Goal: Transaction & Acquisition: Purchase product/service

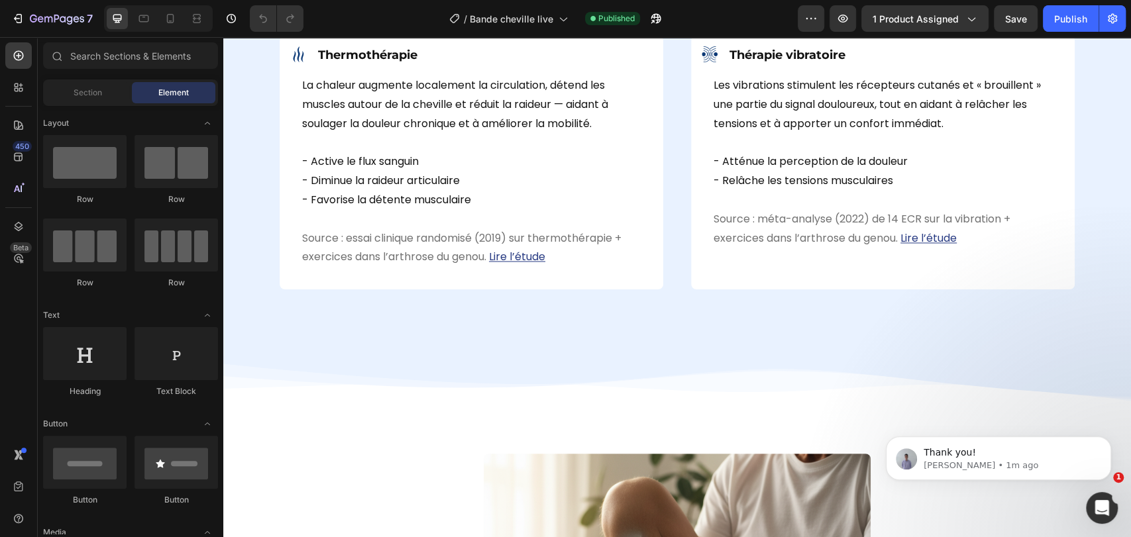
scroll to position [1178, 0]
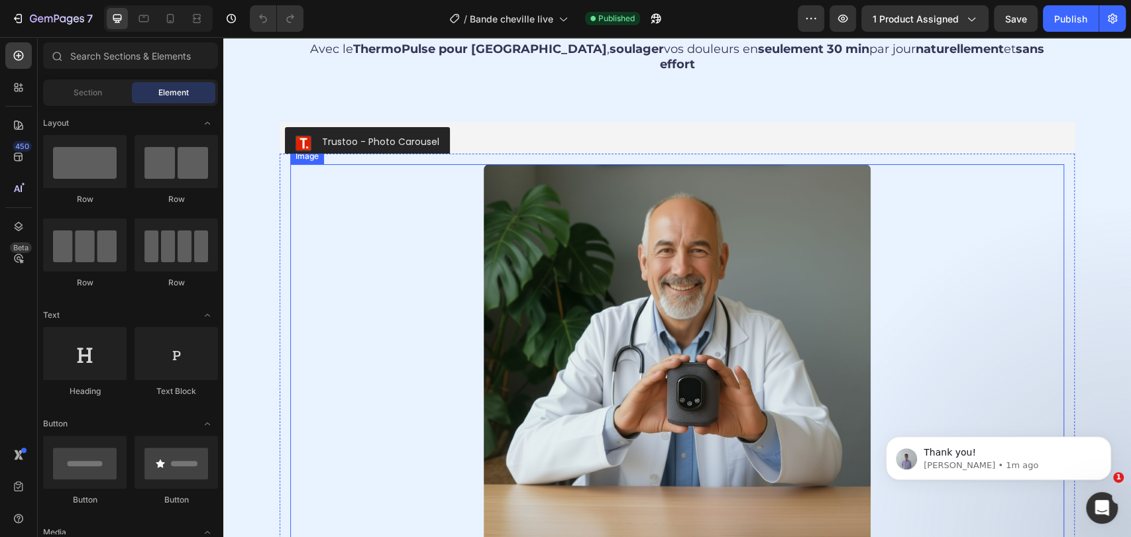
click at [683, 292] on img at bounding box center [677, 357] width 387 height 387
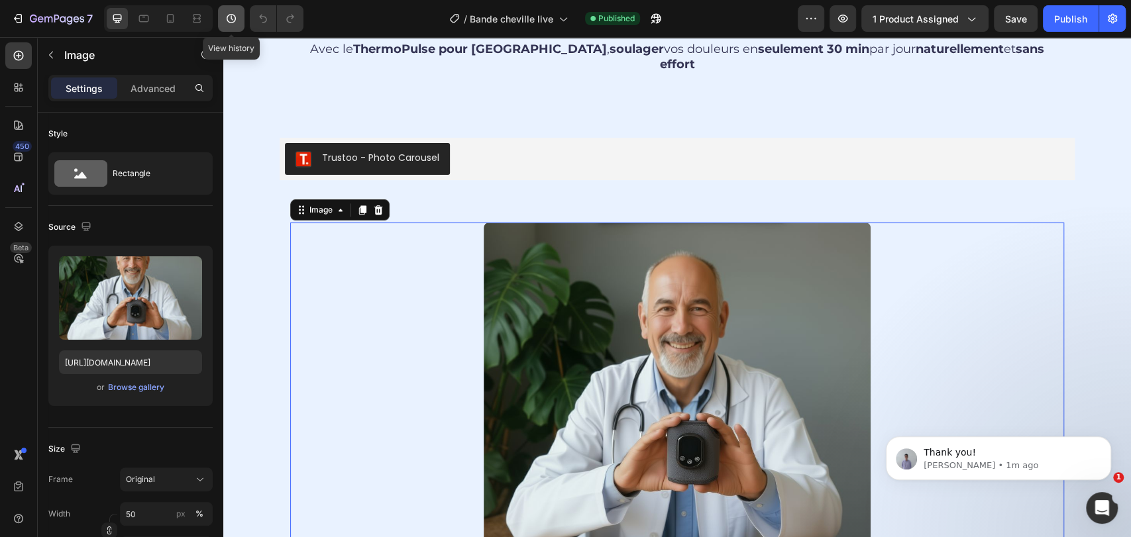
click at [227, 15] on icon "button" at bounding box center [231, 18] width 13 height 13
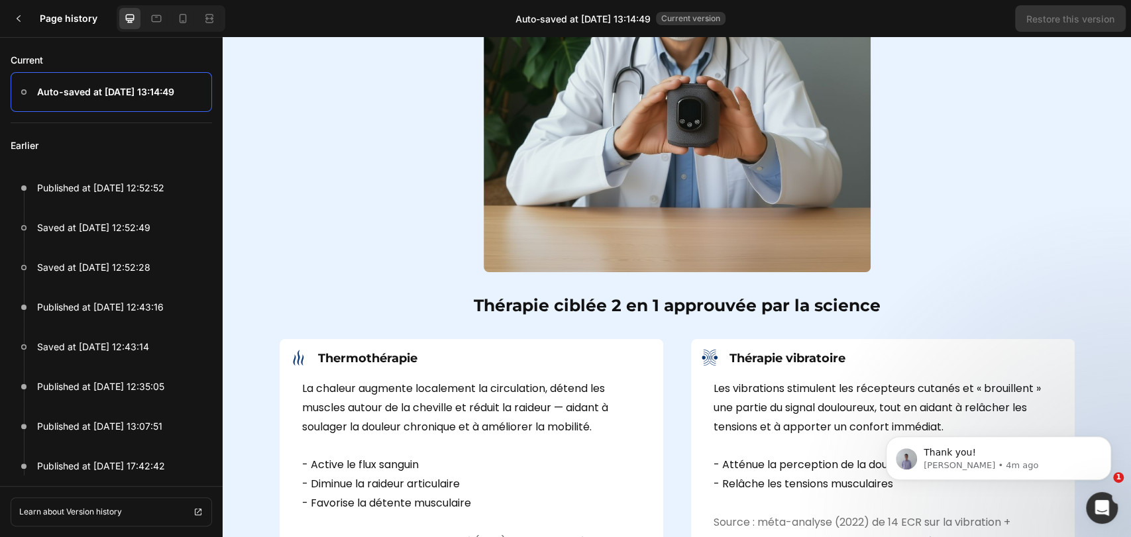
scroll to position [1473, 0]
click at [23, 14] on icon at bounding box center [18, 18] width 11 height 11
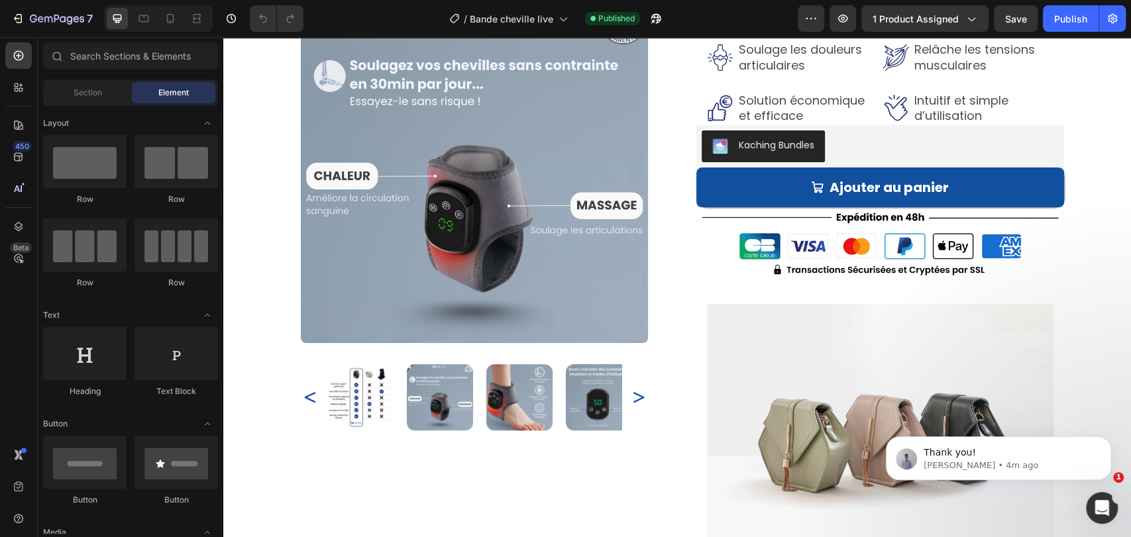
scroll to position [0, 0]
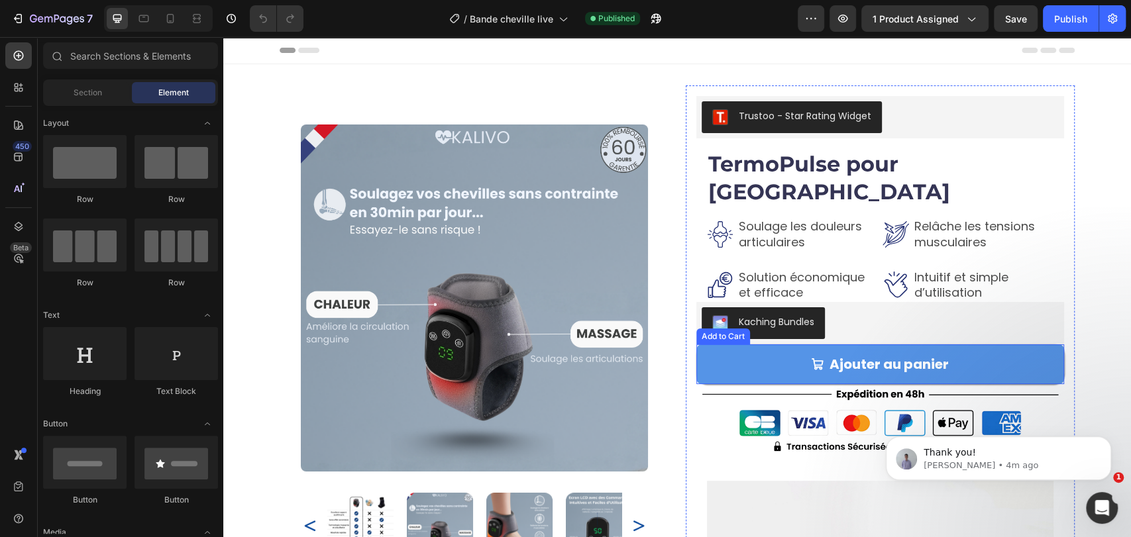
drag, startPoint x: 763, startPoint y: 325, endPoint x: 780, endPoint y: 330, distance: 17.4
click at [763, 345] on button "Ajouter au panier" at bounding box center [880, 365] width 368 height 40
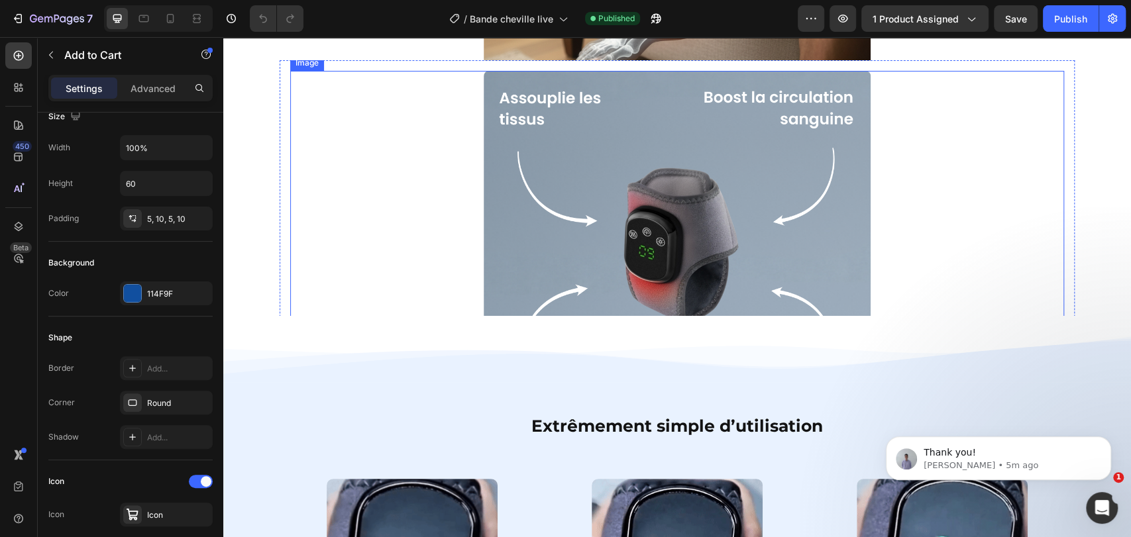
scroll to position [2552, 0]
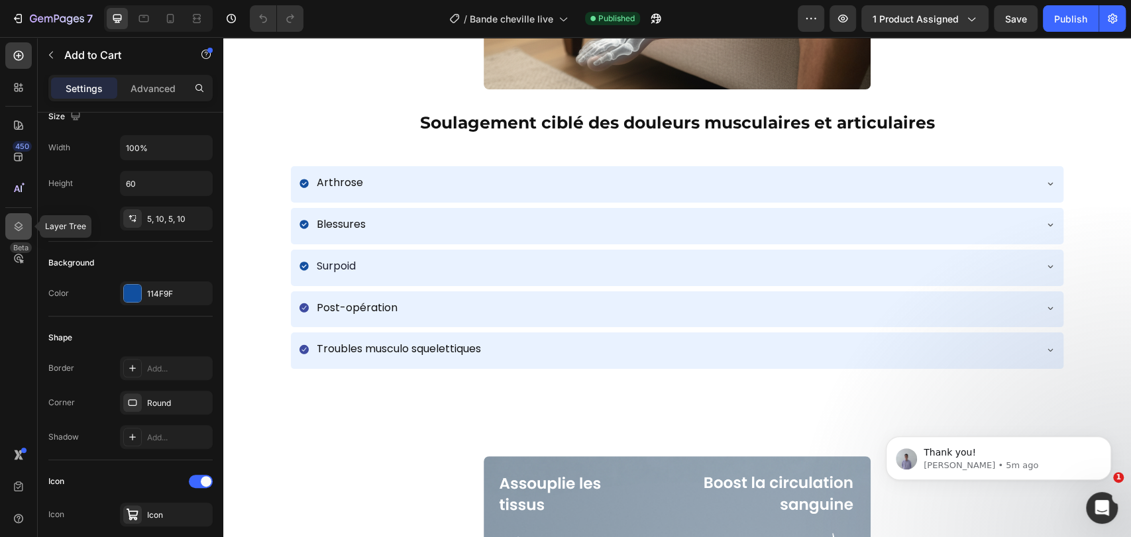
click at [9, 223] on div at bounding box center [18, 226] width 27 height 27
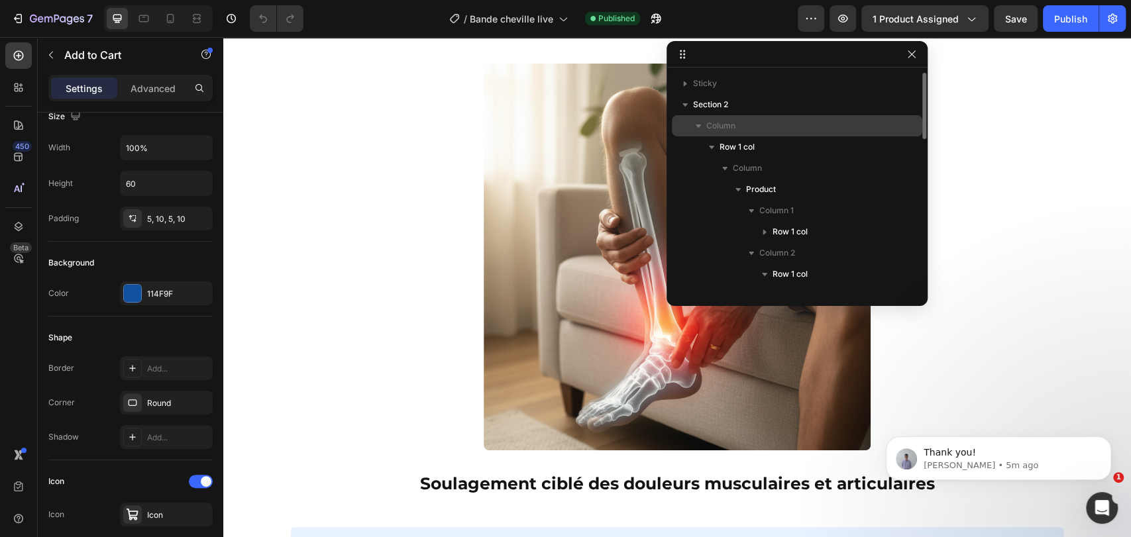
scroll to position [2062, 0]
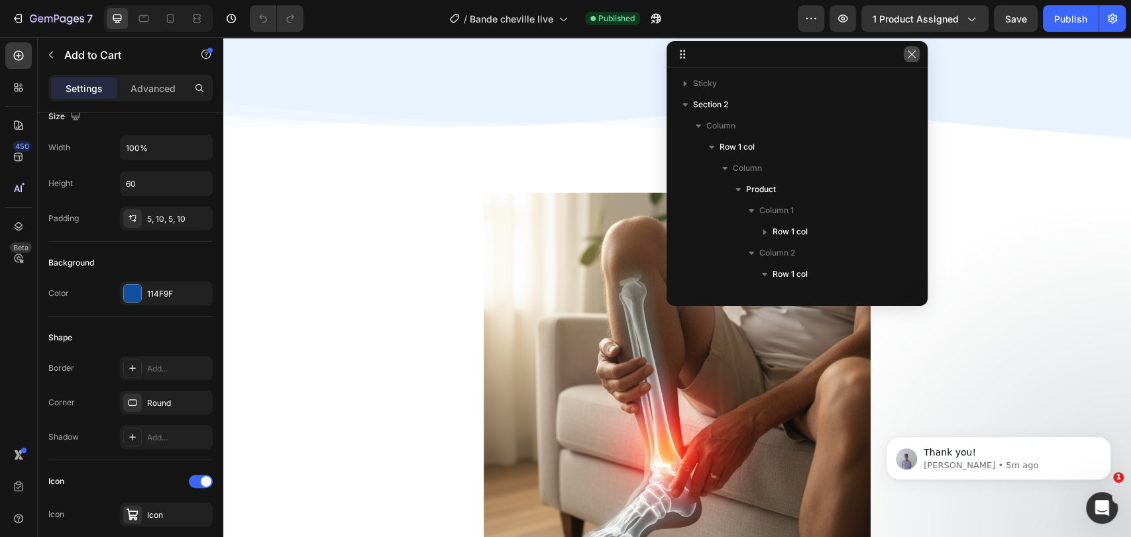
click at [918, 52] on button "button" at bounding box center [912, 54] width 16 height 16
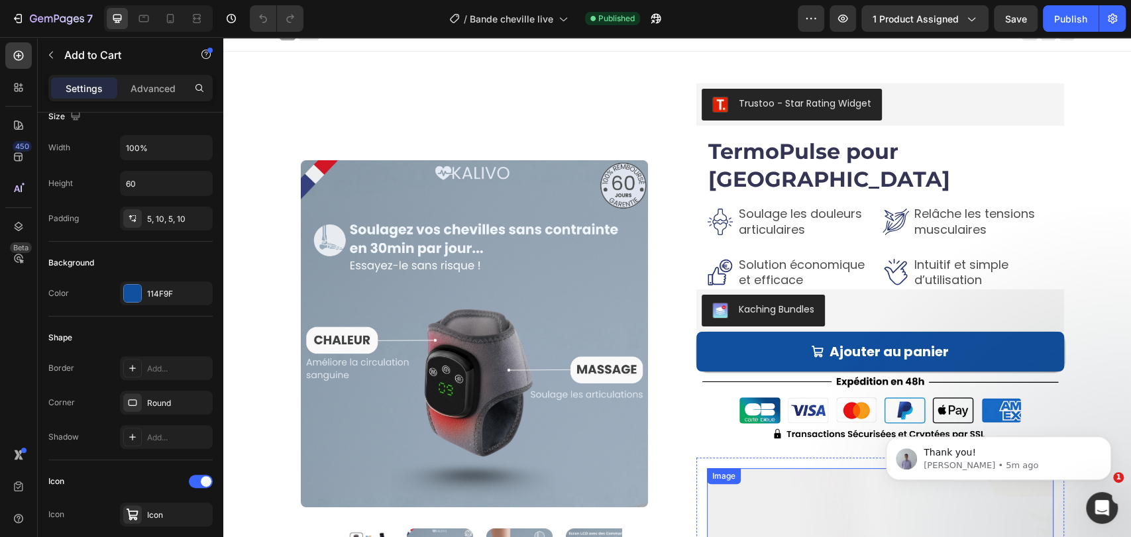
scroll to position [0, 0]
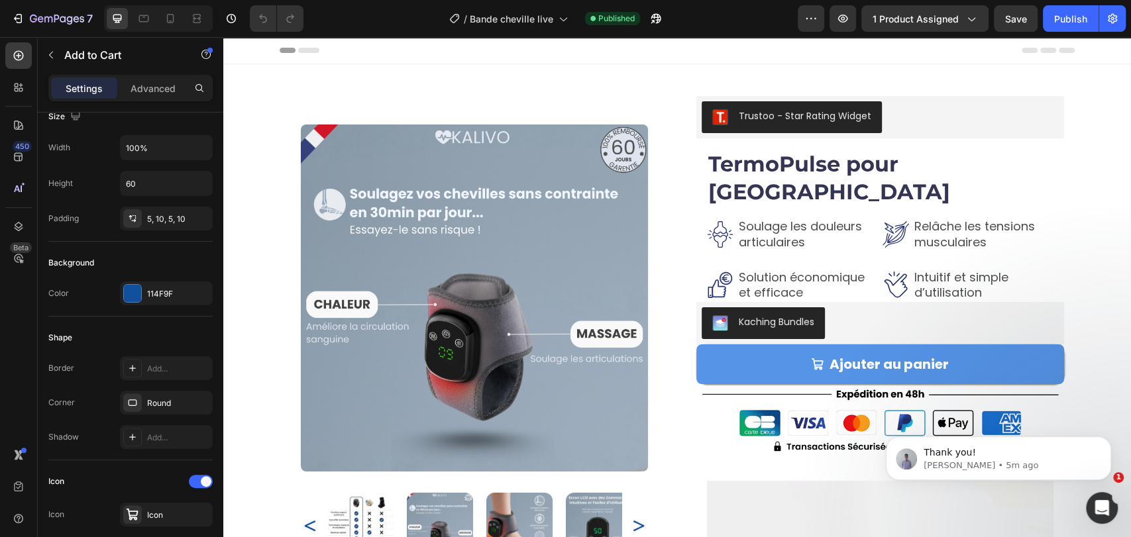
click at [783, 345] on button "Ajouter au panier" at bounding box center [880, 365] width 368 height 40
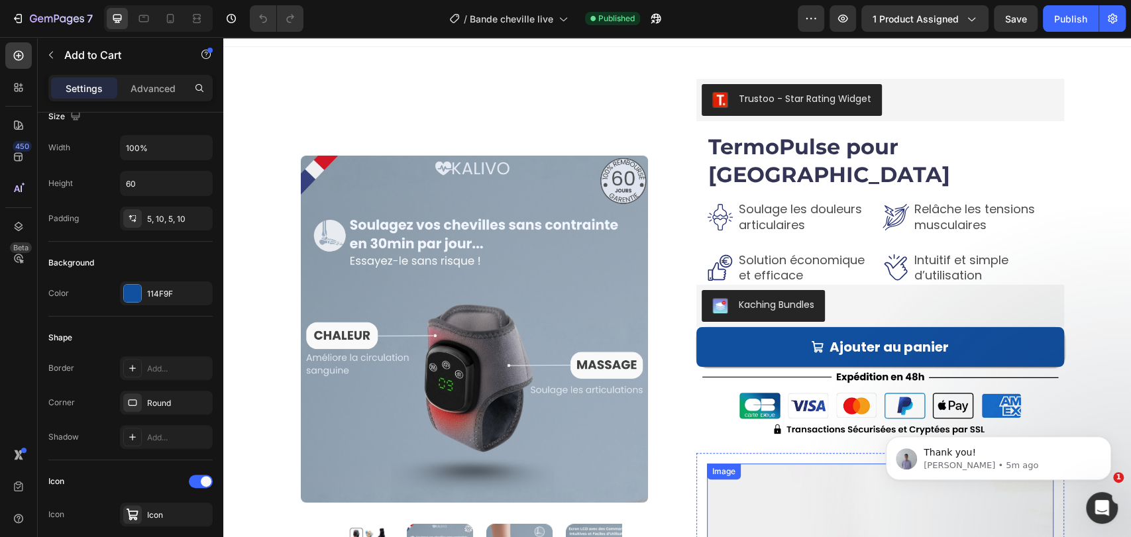
scroll to position [16, 0]
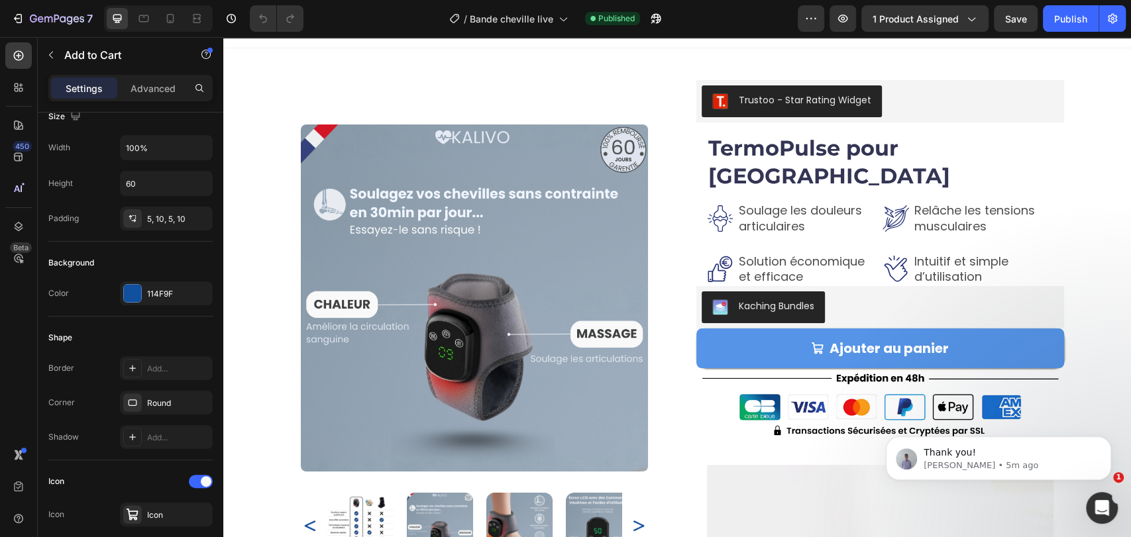
click at [863, 329] on button "Ajouter au panier" at bounding box center [880, 349] width 368 height 40
click at [698, 329] on button "Ajouter au panier" at bounding box center [880, 349] width 368 height 40
click at [707, 333] on button "Ajouter au panier" at bounding box center [880, 349] width 368 height 40
click at [991, 329] on button "Ajouter au panier" at bounding box center [880, 349] width 368 height 40
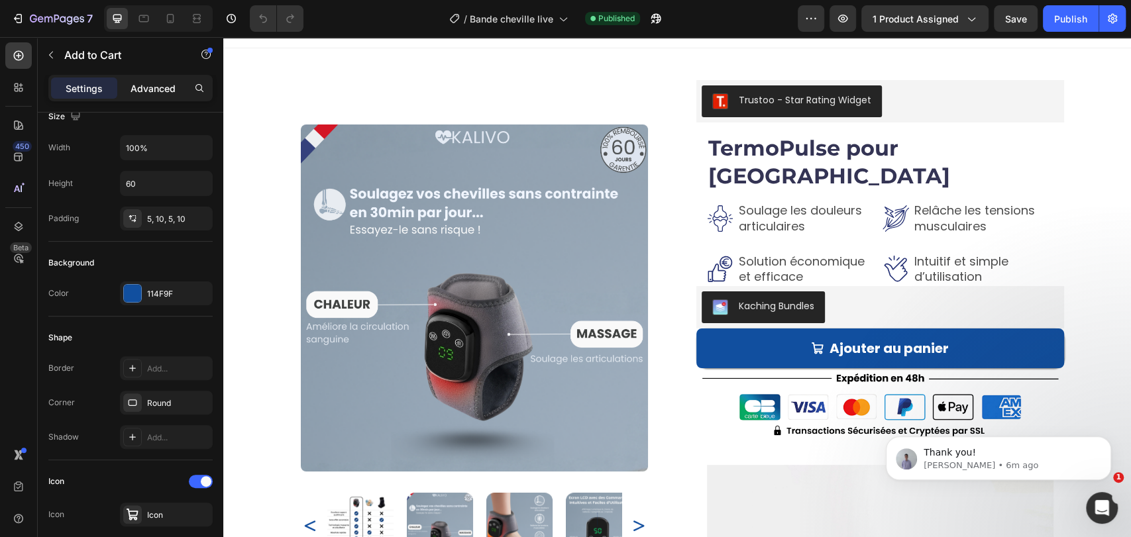
click at [126, 88] on div "Advanced" at bounding box center [153, 88] width 66 height 21
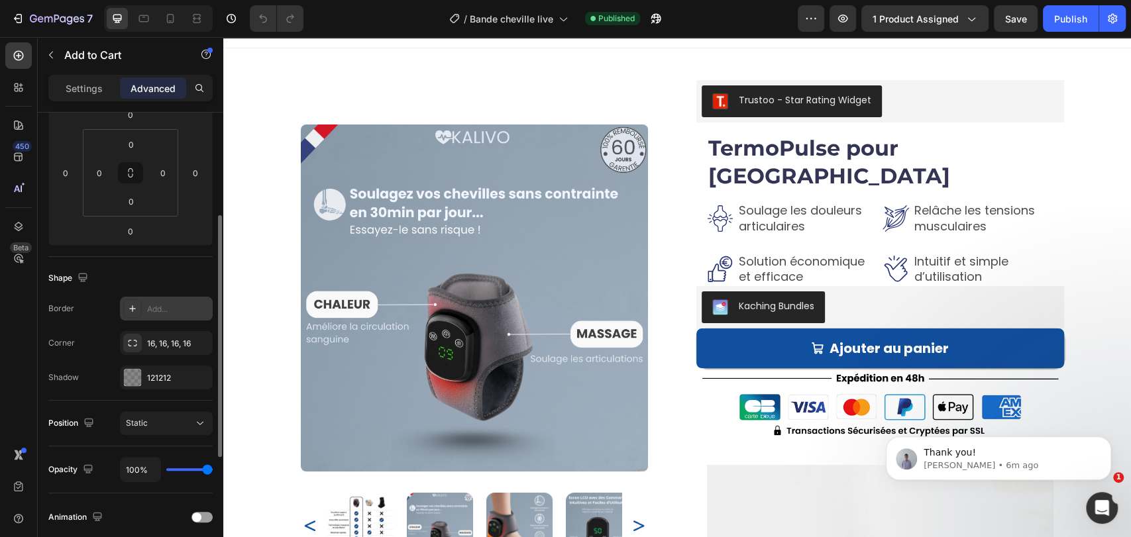
scroll to position [0, 0]
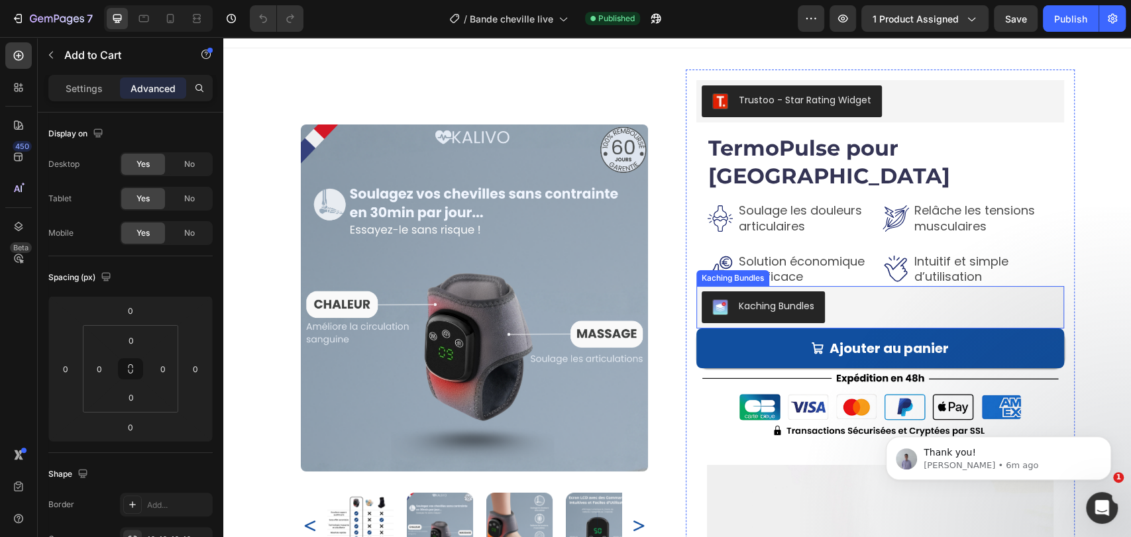
click at [890, 292] on div "Kaching Bundles" at bounding box center [881, 308] width 358 height 32
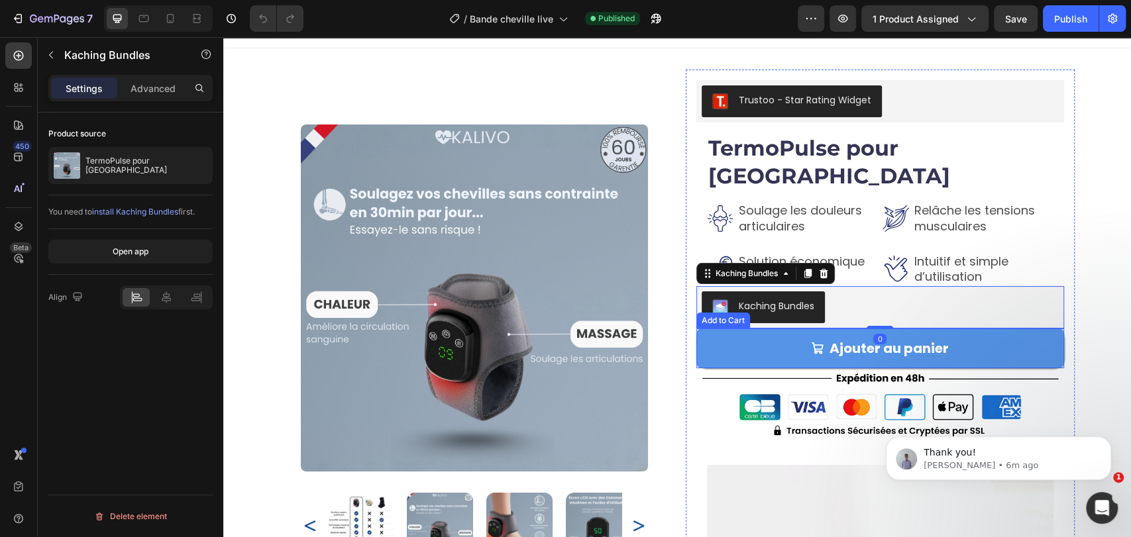
click at [729, 329] on button "Ajouter au panier" at bounding box center [880, 349] width 368 height 40
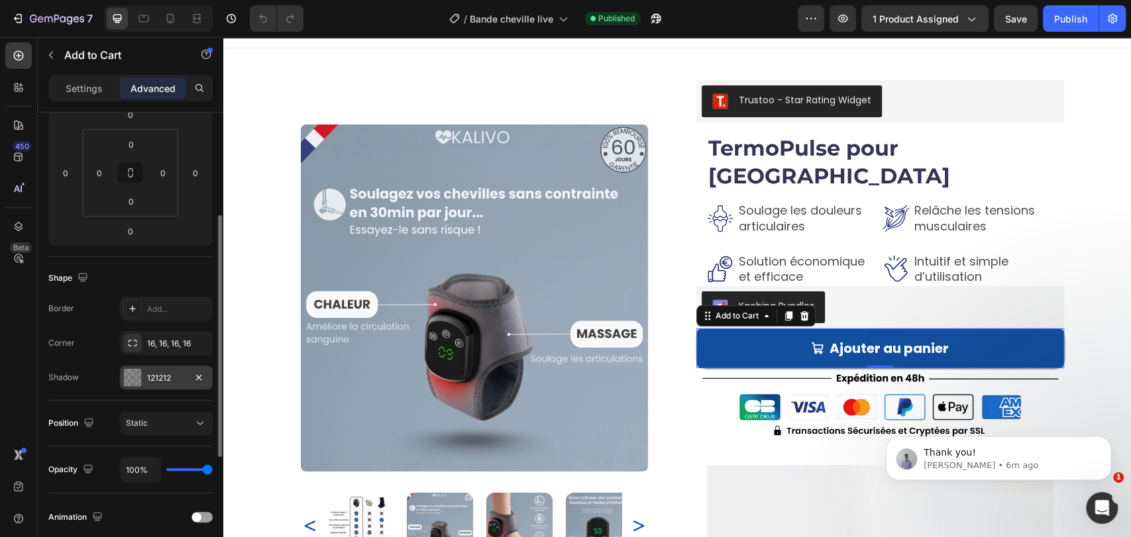
scroll to position [295, 0]
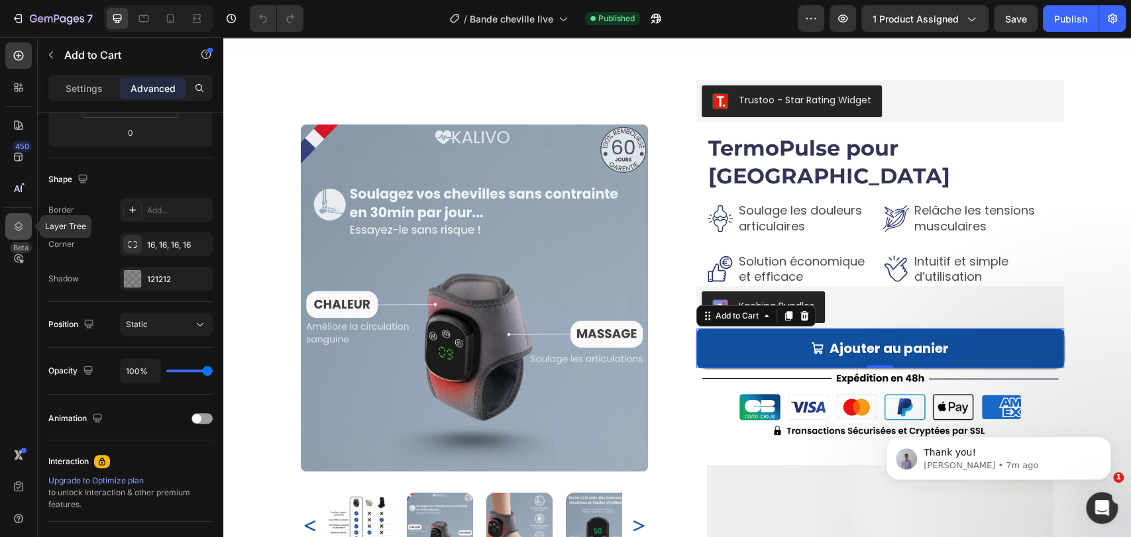
click at [20, 226] on icon at bounding box center [18, 226] width 13 height 13
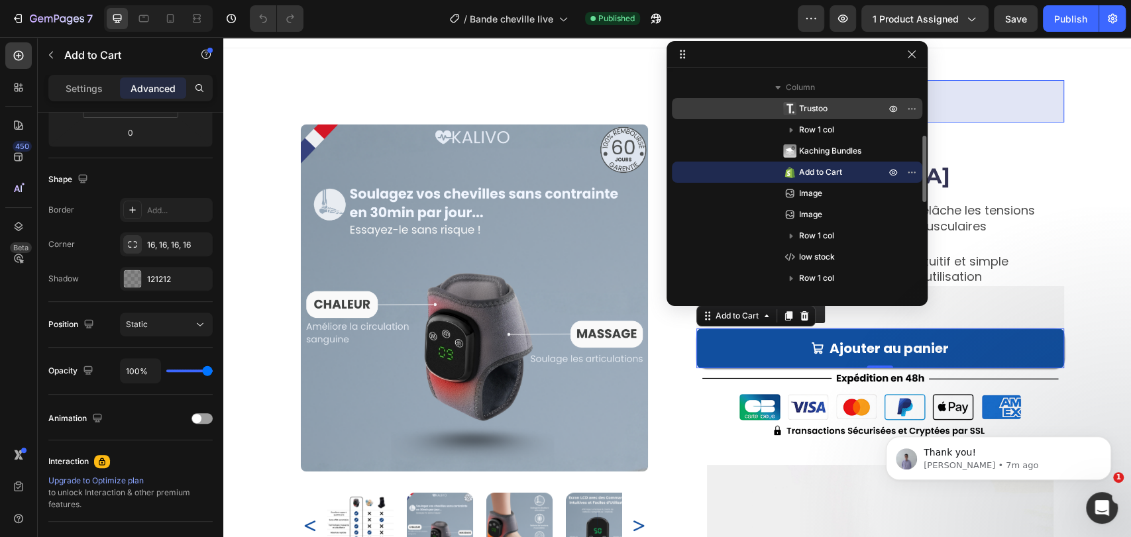
scroll to position [0, 0]
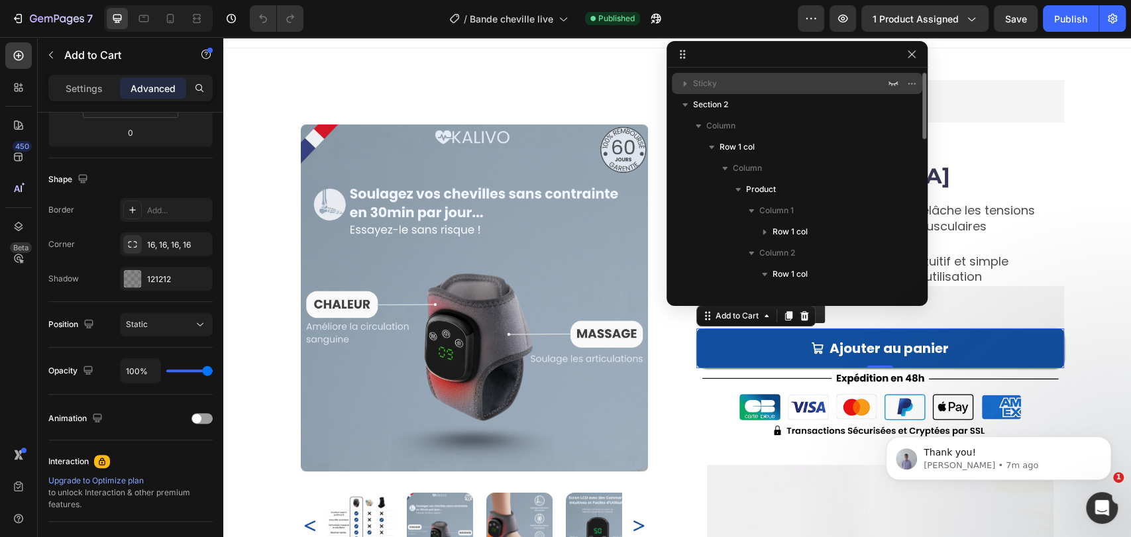
click at [684, 85] on icon "button" at bounding box center [685, 84] width 3 height 5
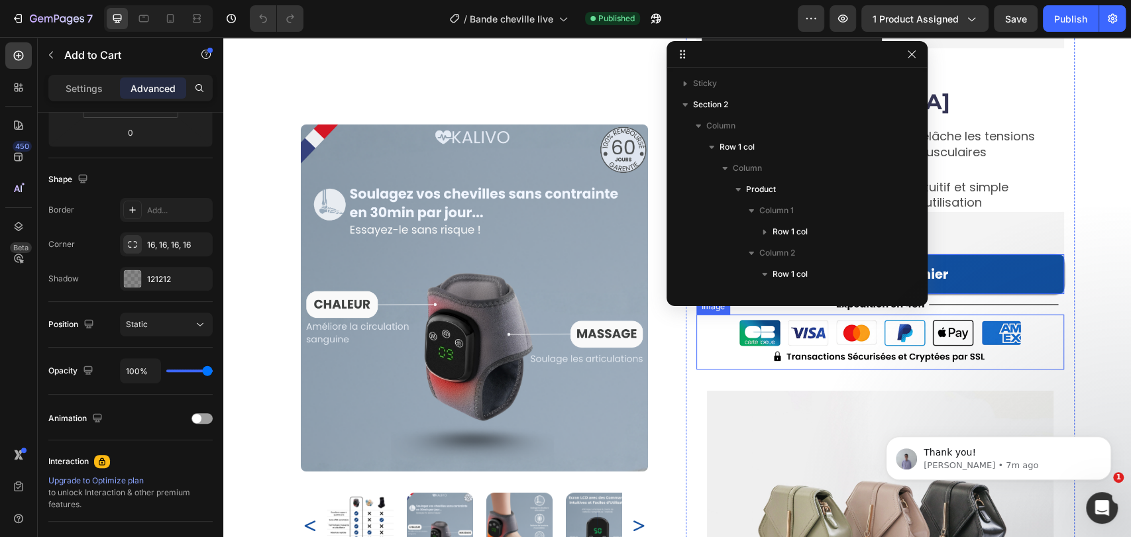
scroll to position [114, 0]
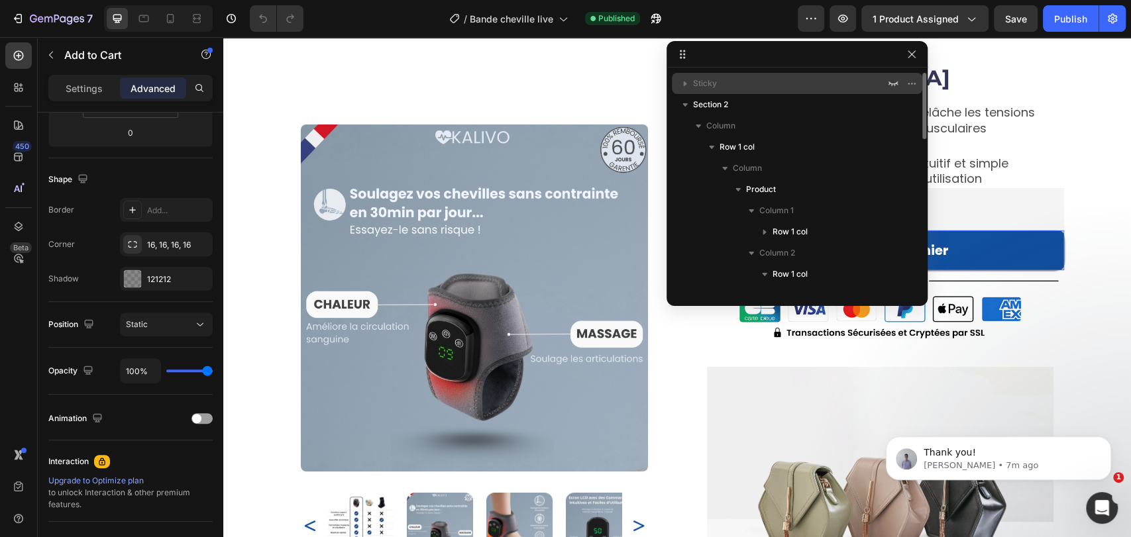
click at [687, 82] on icon "button" at bounding box center [685, 83] width 13 height 13
click at [891, 80] on icon "button" at bounding box center [893, 83] width 11 height 11
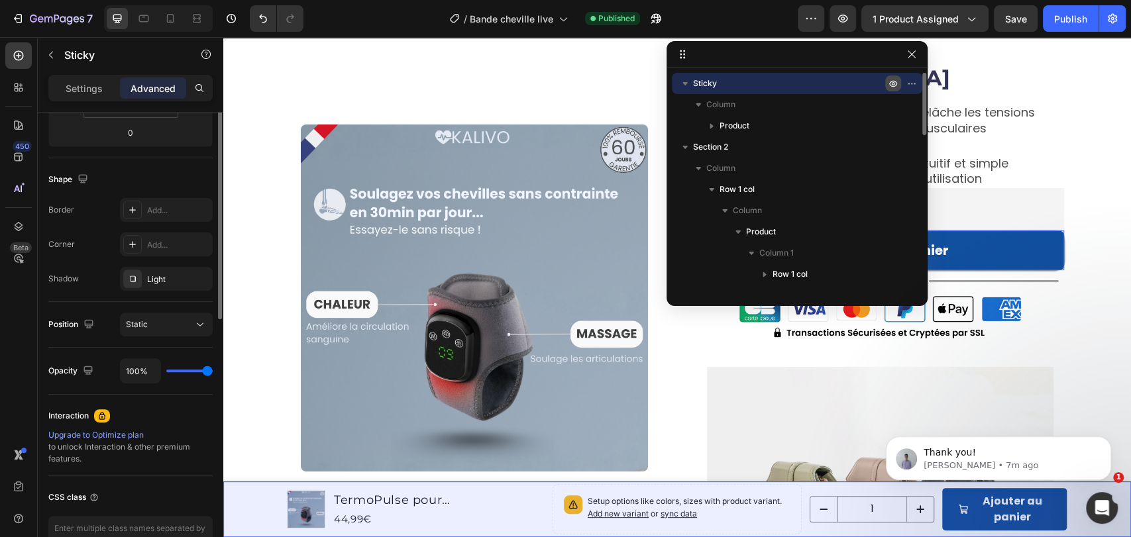
scroll to position [0, 0]
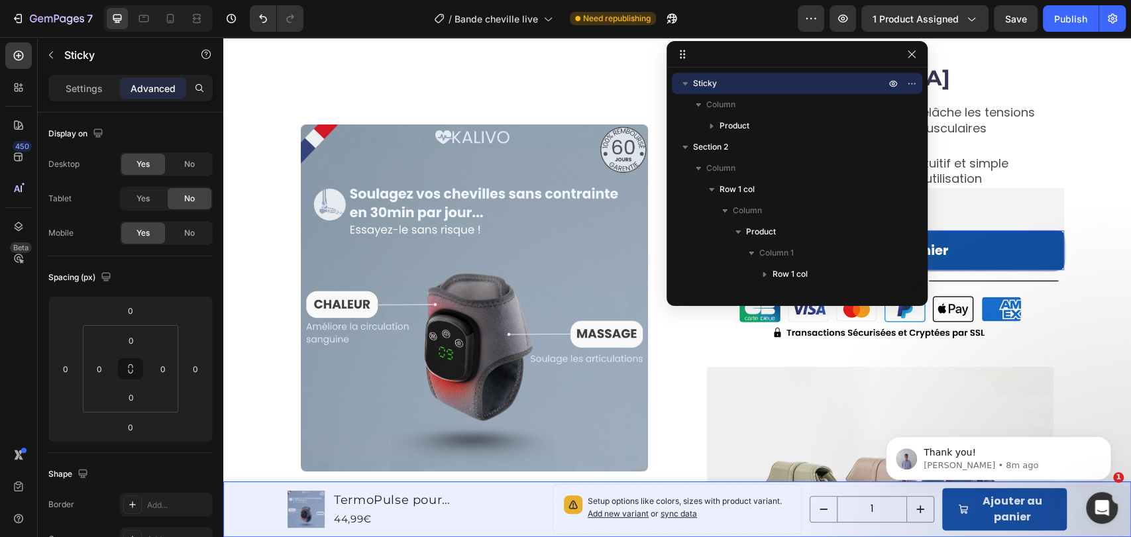
click at [931, 490] on body "Thank you! Brad • 8m ago" at bounding box center [998, 455] width 254 height 82
click at [1022, 526] on button "Ajouter au panier" at bounding box center [1004, 509] width 125 height 42
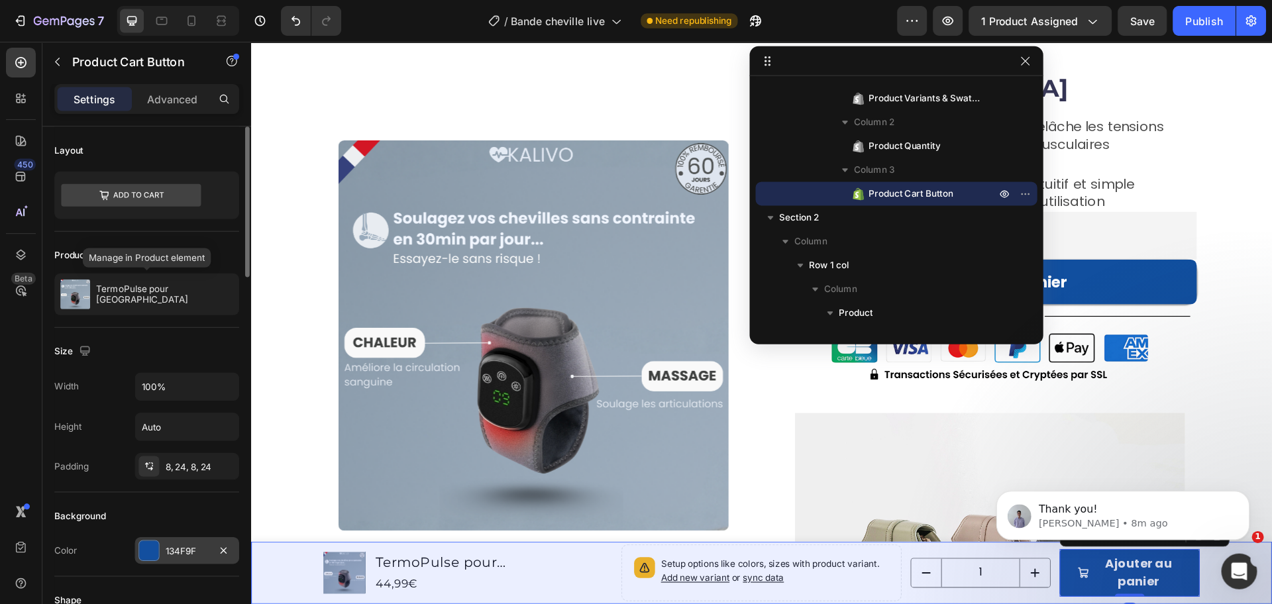
scroll to position [196, 0]
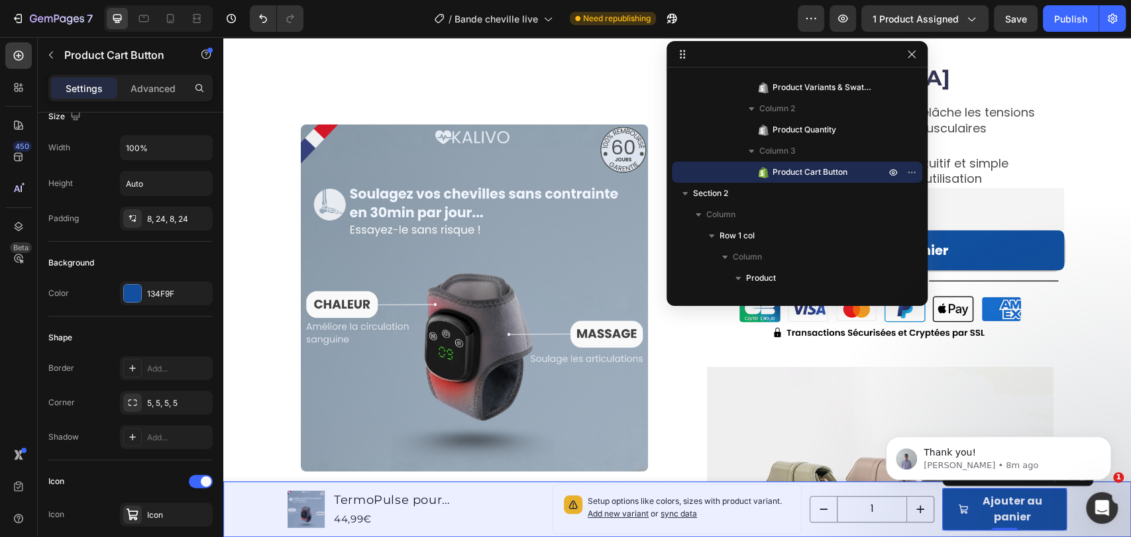
click at [980, 482] on body "Thank you! Brad • 8m ago" at bounding box center [998, 455] width 254 height 82
click at [972, 482] on body "Thank you! Brad • 8m ago" at bounding box center [998, 455] width 254 height 82
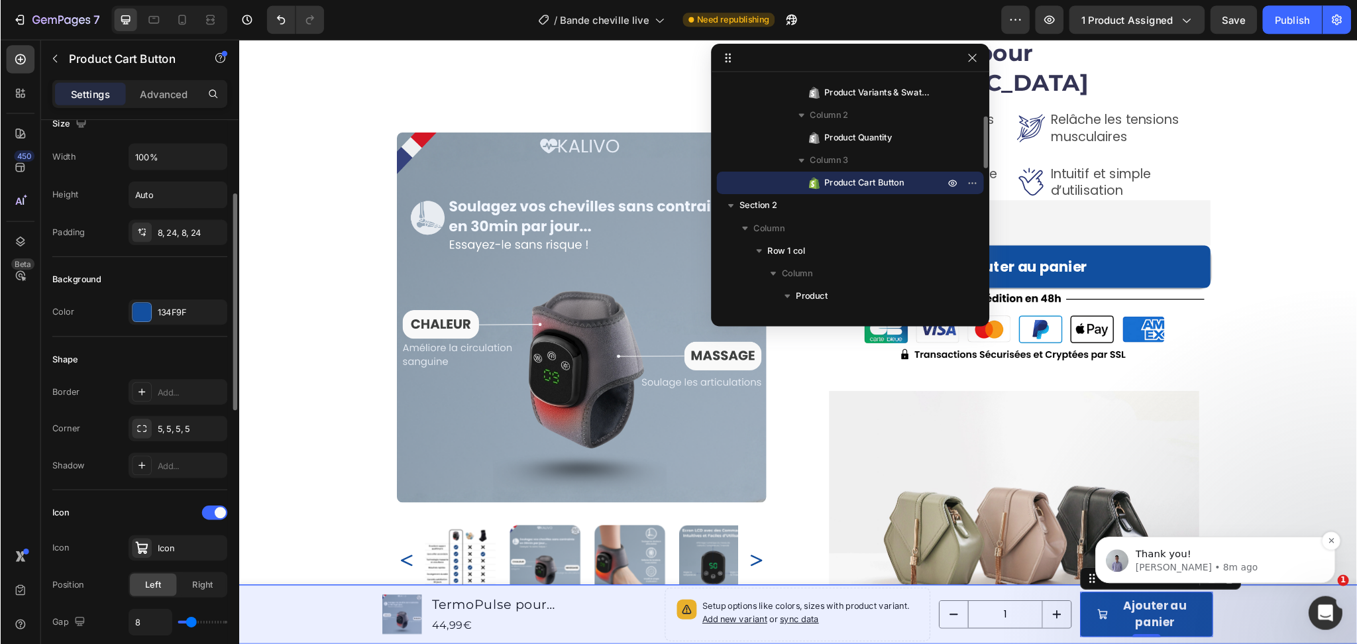
scroll to position [113, 0]
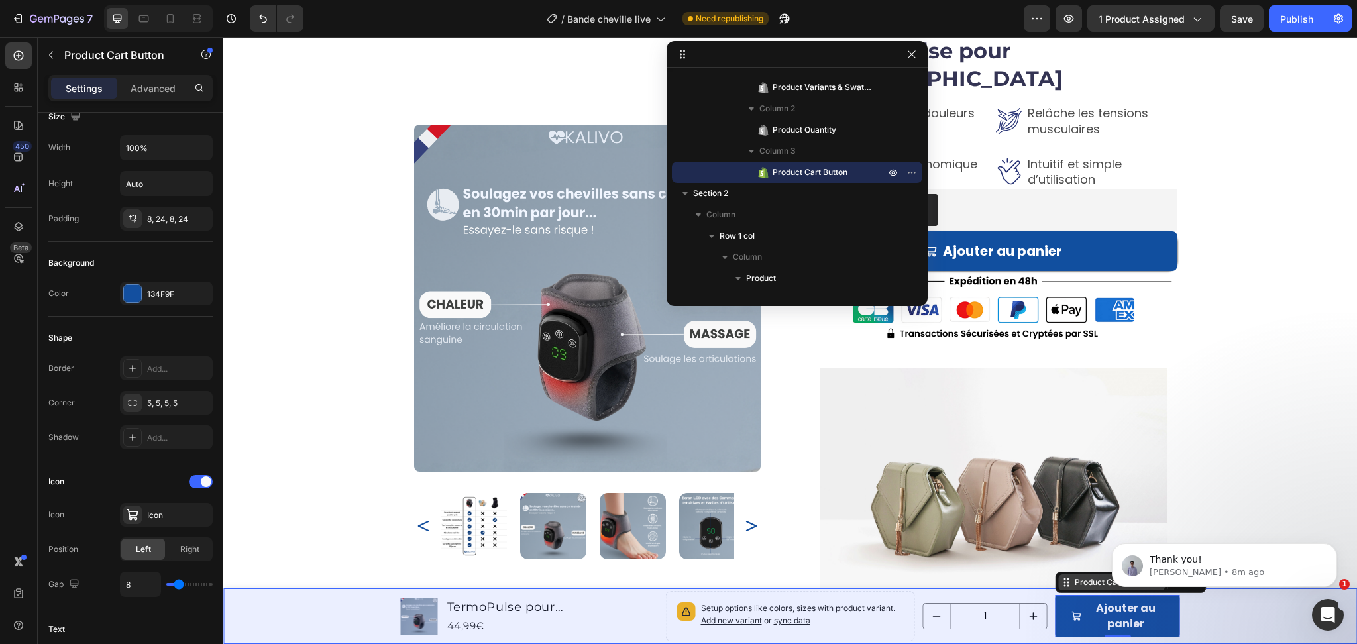
click at [1076, 537] on div "Product Cart Button" at bounding box center [1112, 583] width 80 height 12
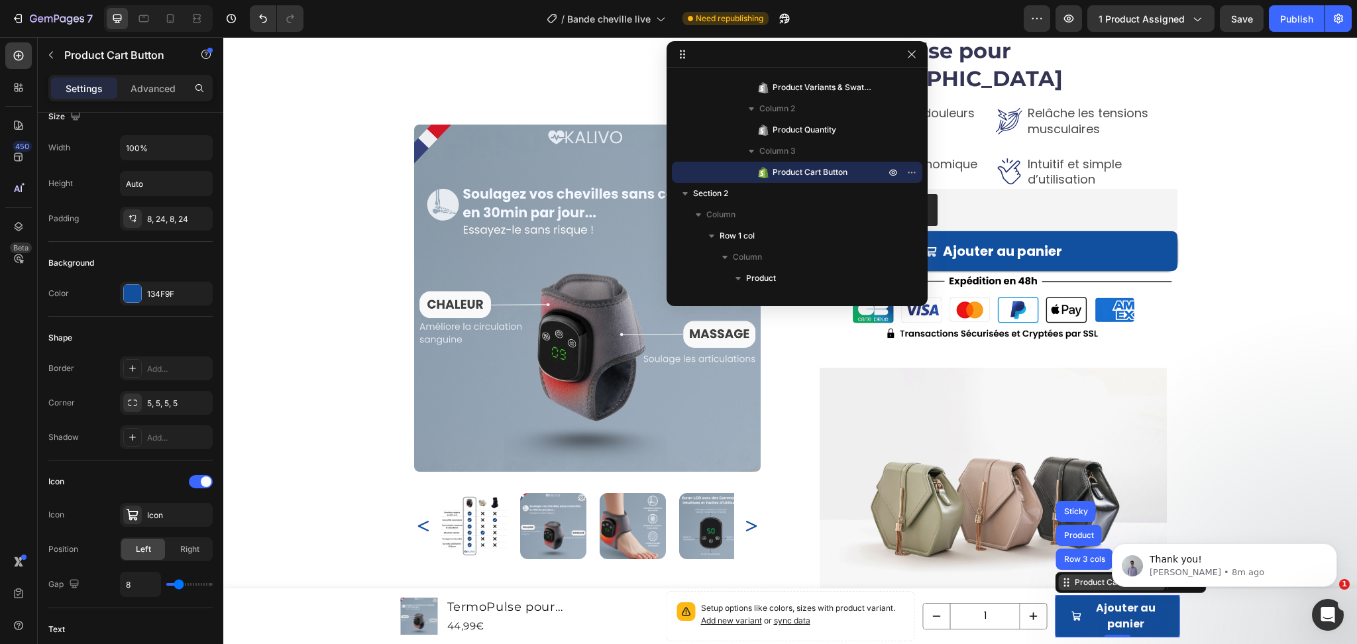
click at [1085, 537] on div "Product Cart Button" at bounding box center [1112, 583] width 80 height 12
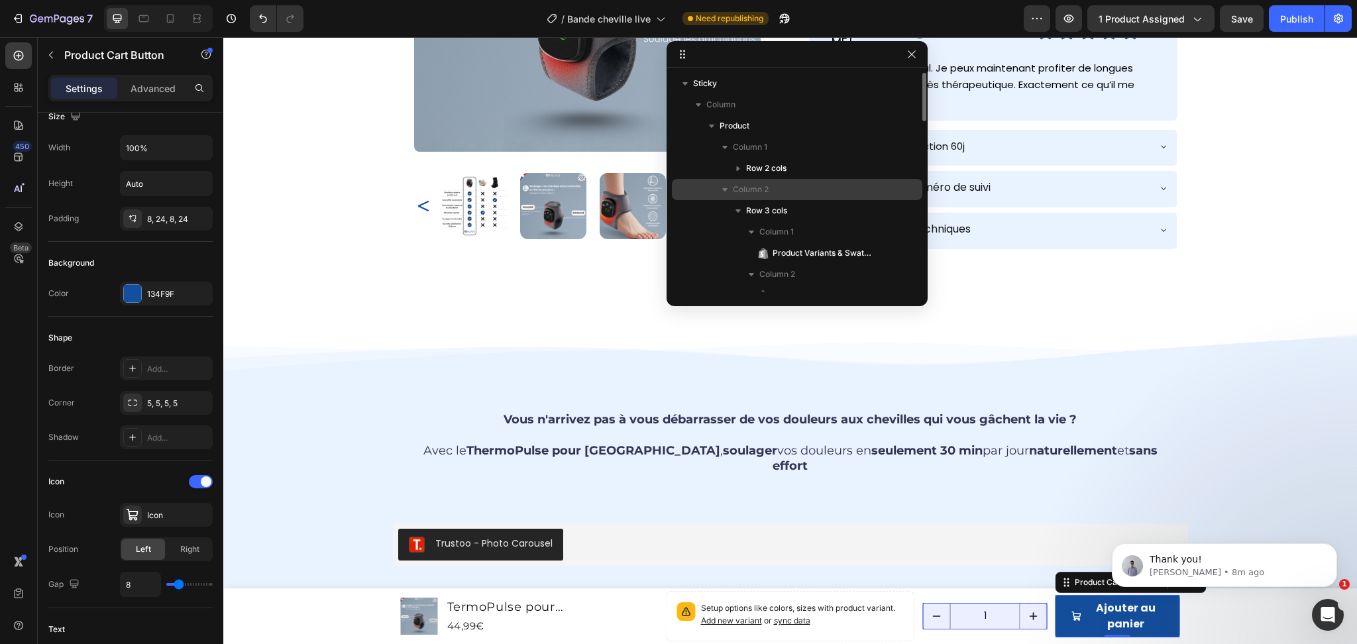
scroll to position [702, 0]
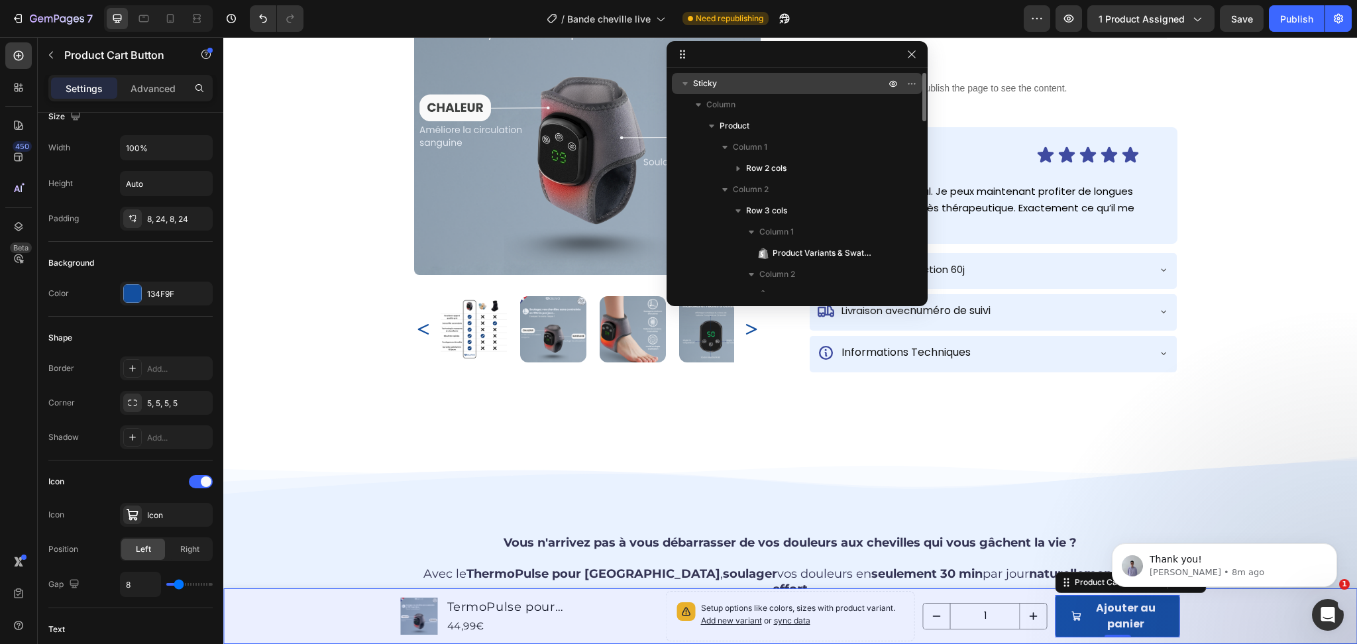
click at [686, 81] on icon "button" at bounding box center [685, 83] width 13 height 13
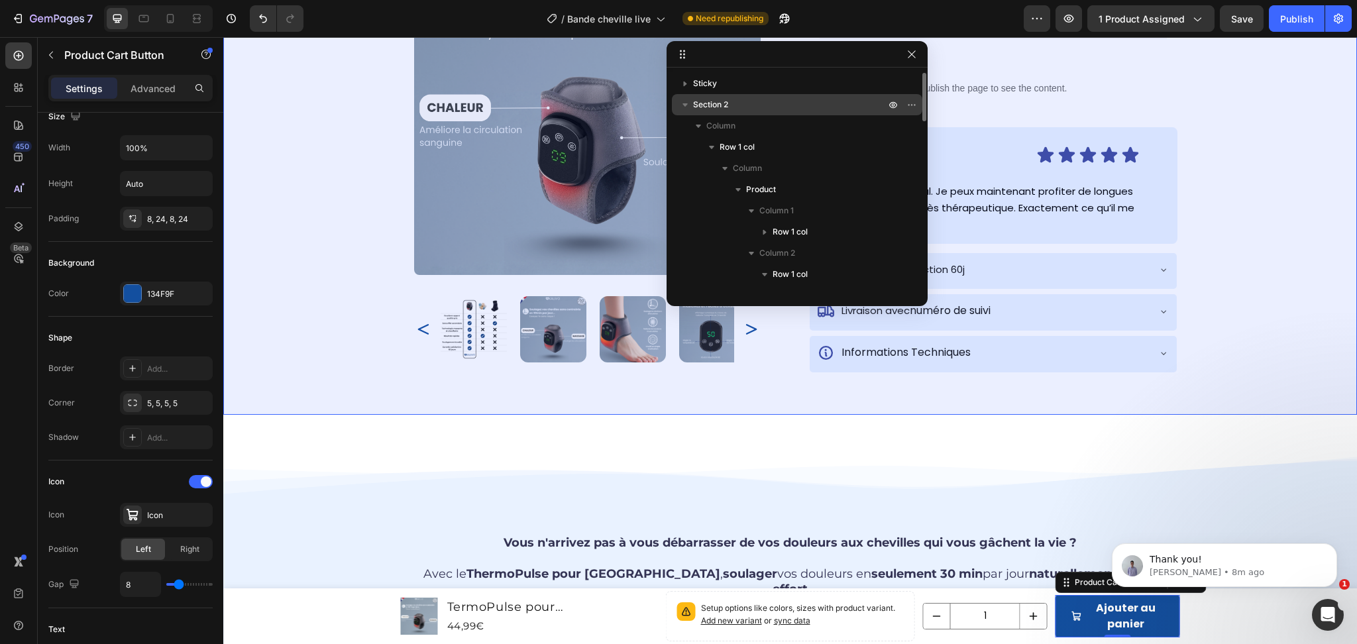
click at [684, 102] on icon "button" at bounding box center [685, 104] width 13 height 13
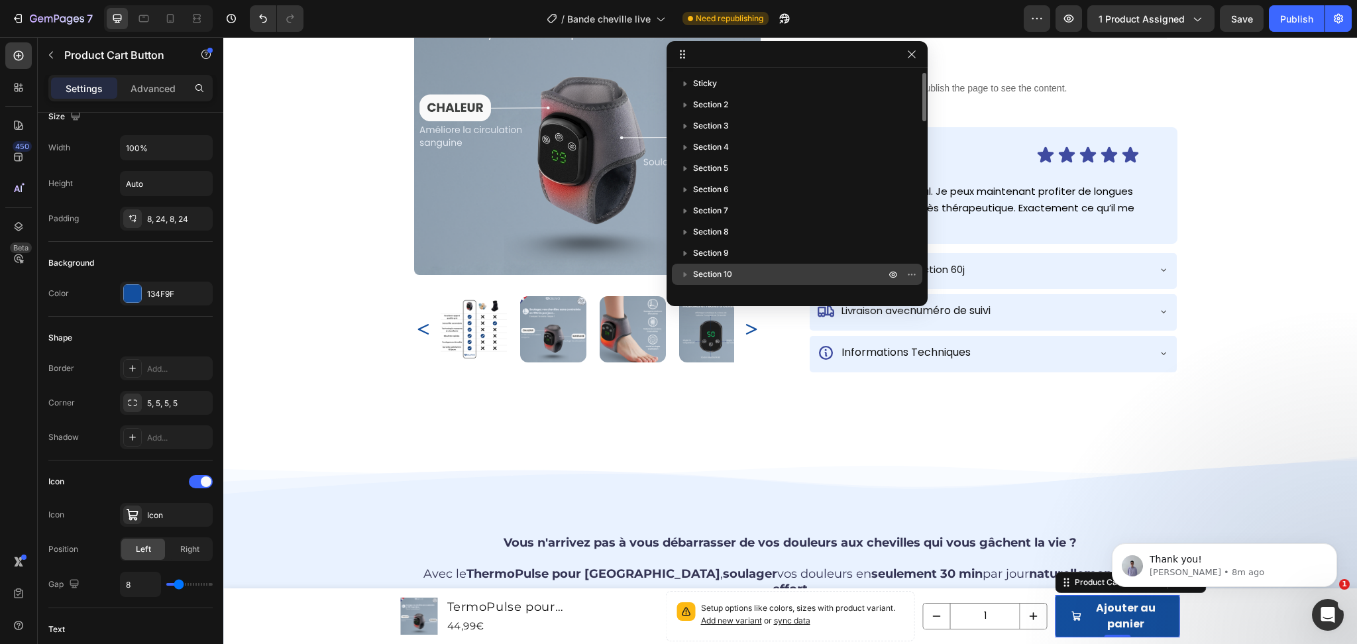
click at [683, 272] on icon "button" at bounding box center [685, 274] width 13 height 13
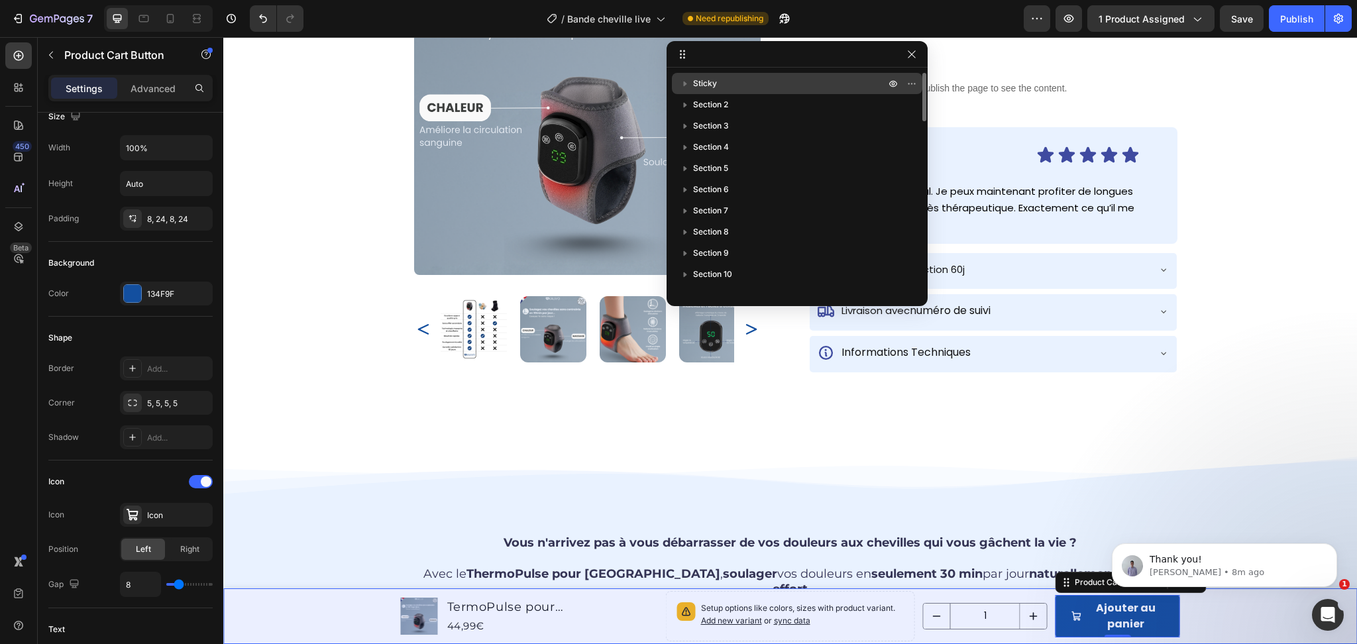
click at [683, 81] on icon "button" at bounding box center [685, 83] width 13 height 13
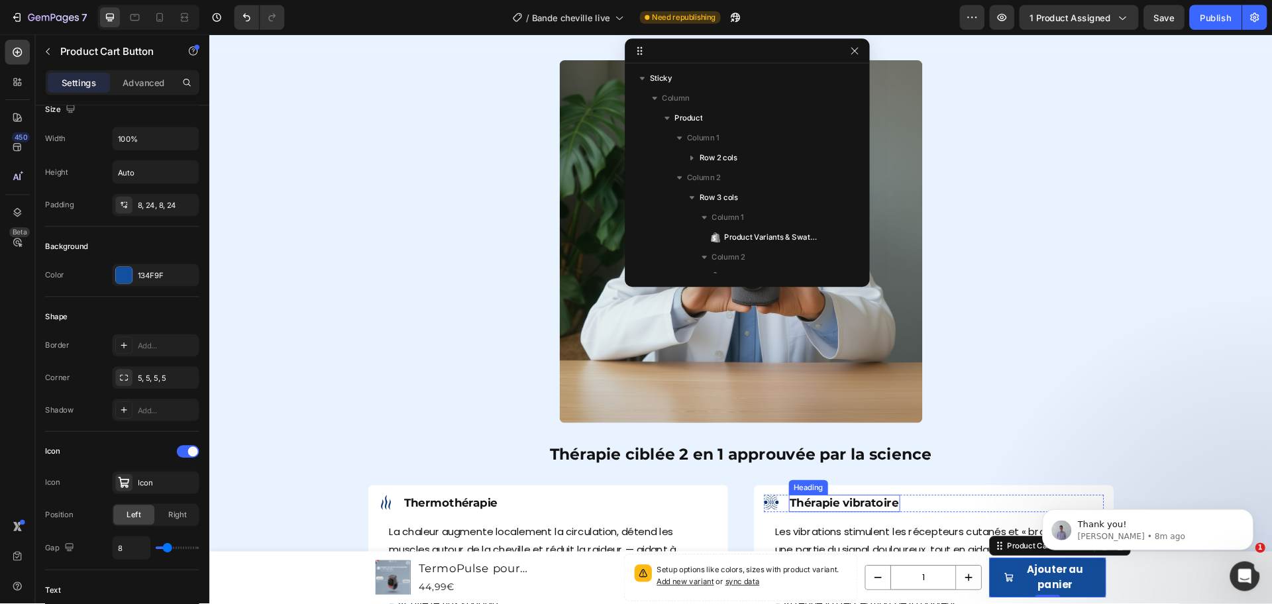
scroll to position [1174, 0]
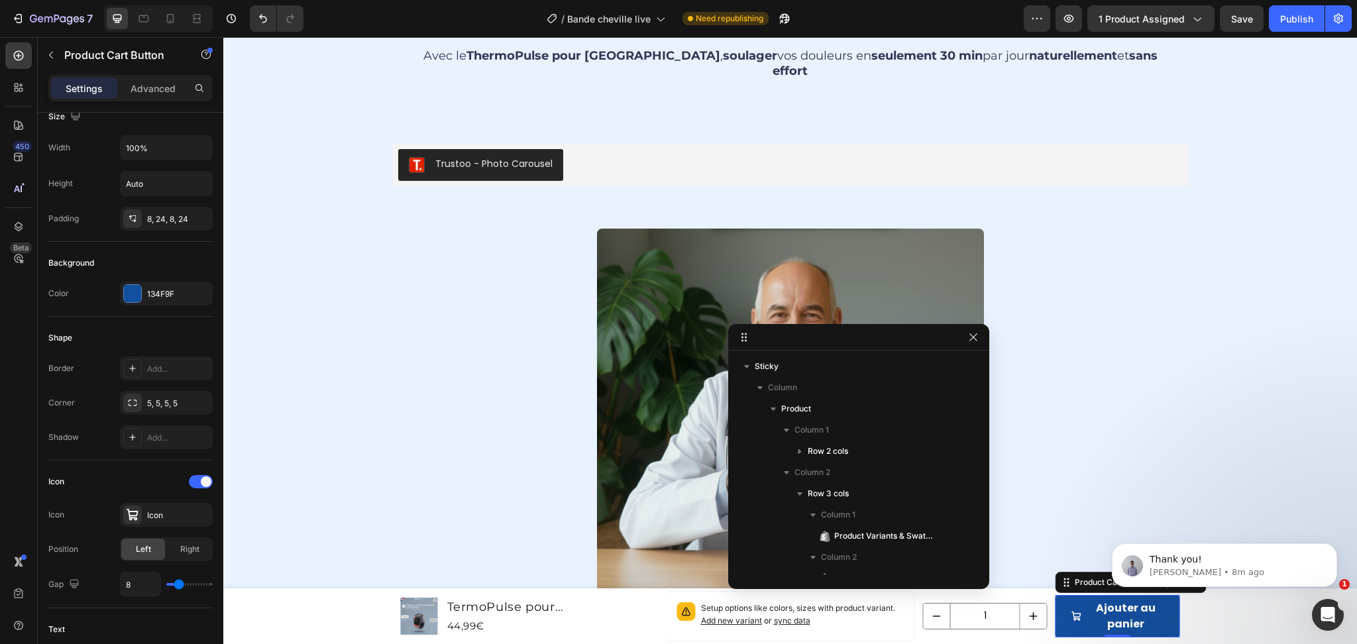
drag, startPoint x: 769, startPoint y: 51, endPoint x: 831, endPoint y: 335, distance: 290.9
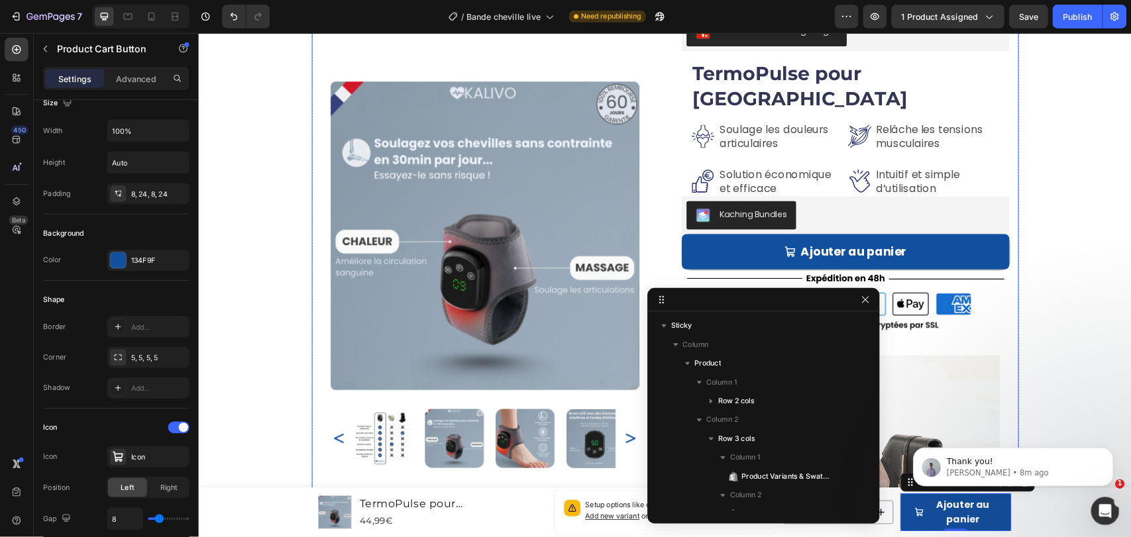
scroll to position [0, 0]
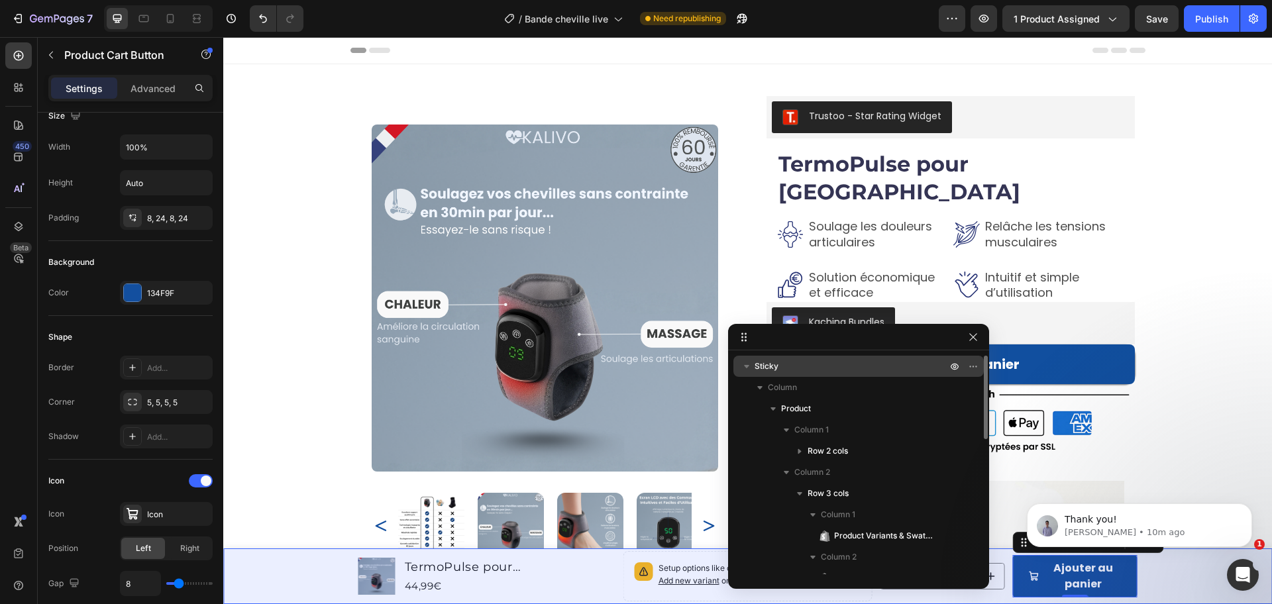
click at [750, 362] on icon "button" at bounding box center [746, 366] width 13 height 13
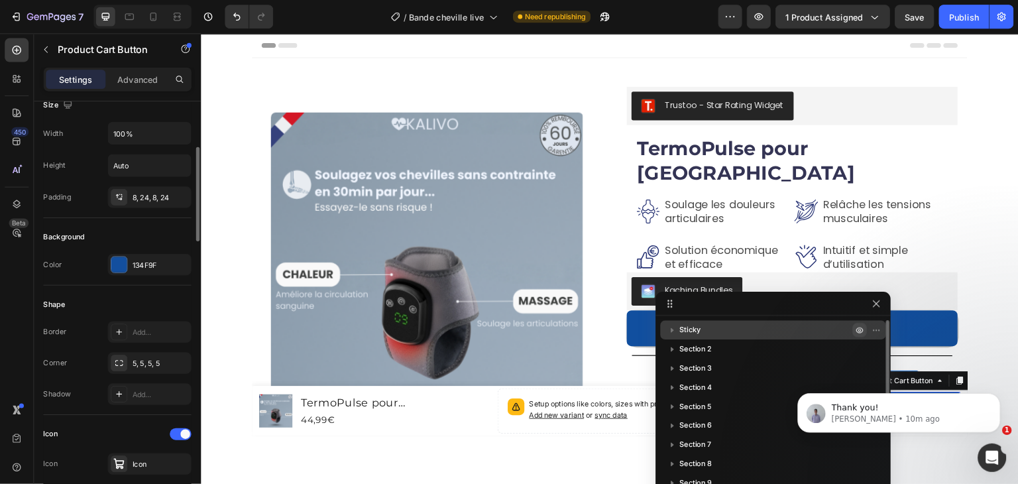
scroll to position [196, 0]
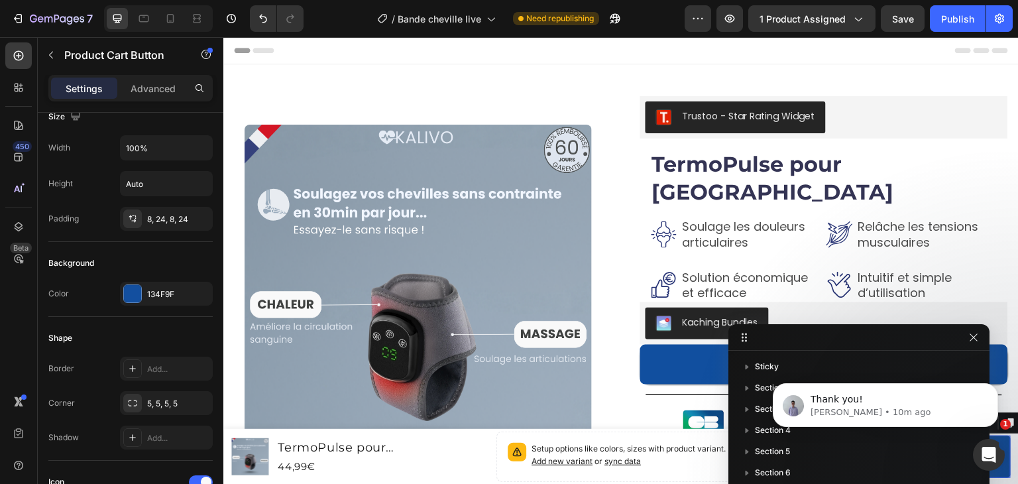
click at [968, 335] on div "Thank you! Brad • 10m ago" at bounding box center [885, 344] width 244 height 166
click at [960, 341] on div "Thank you! Brad • 10m ago" at bounding box center [885, 344] width 244 height 166
click at [966, 337] on div "Thank you! Brad • 10m ago" at bounding box center [885, 344] width 244 height 166
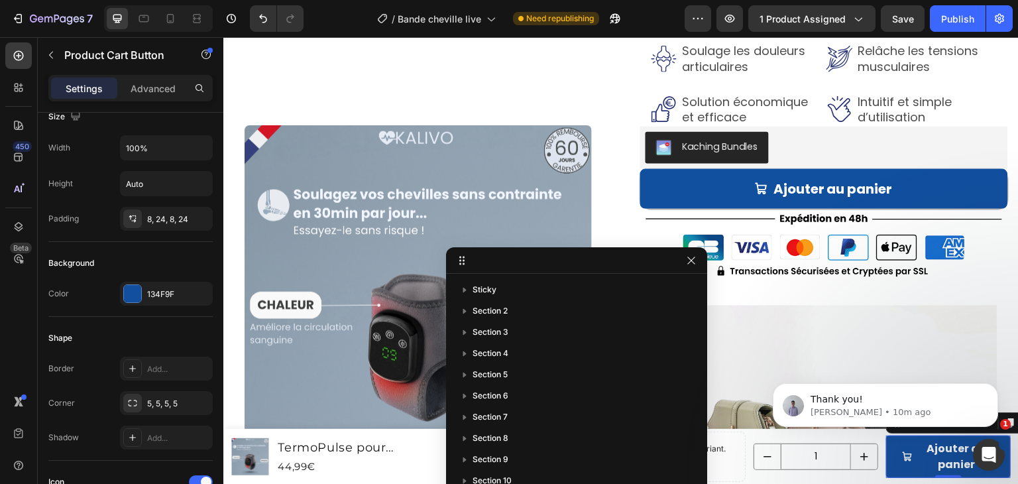
drag, startPoint x: 779, startPoint y: 341, endPoint x: 431, endPoint y: 189, distance: 379.6
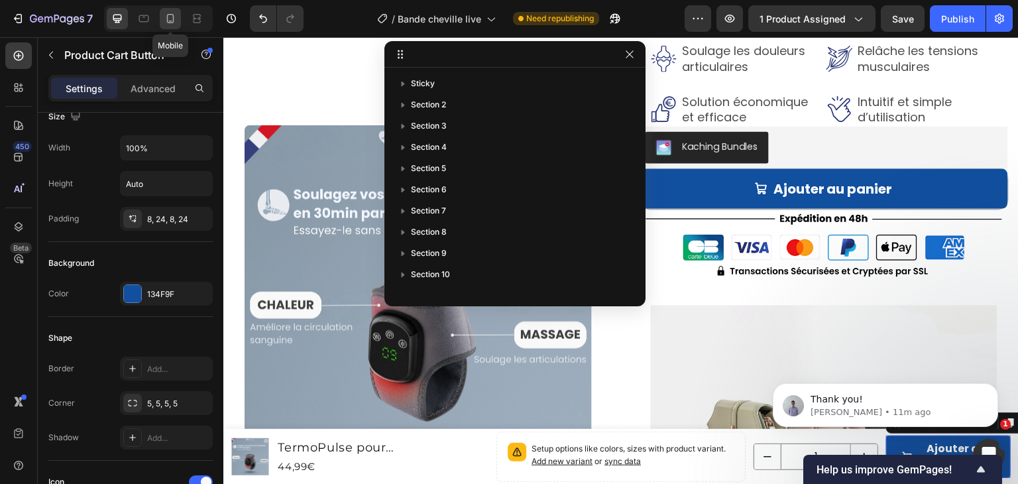
click at [172, 21] on icon at bounding box center [170, 18] width 13 height 13
type input "56"
type input "14"
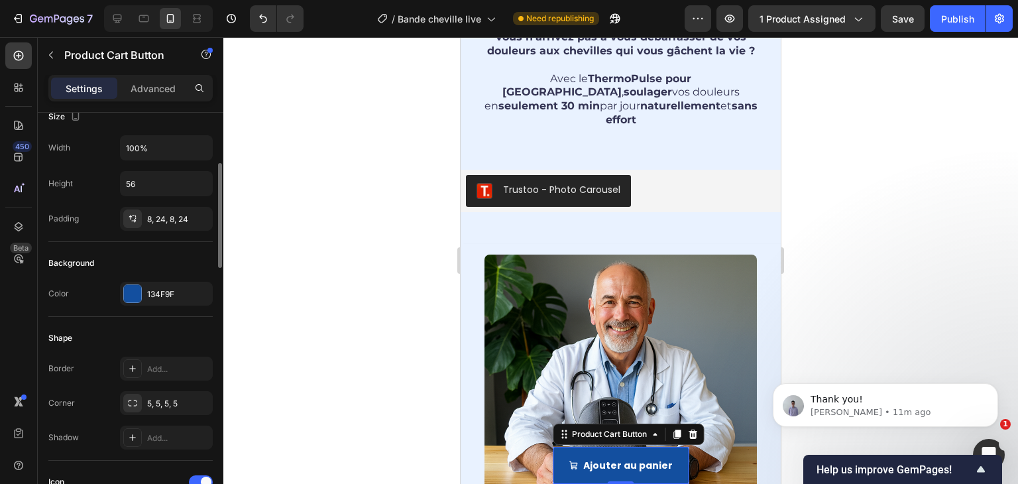
scroll to position [285, 0]
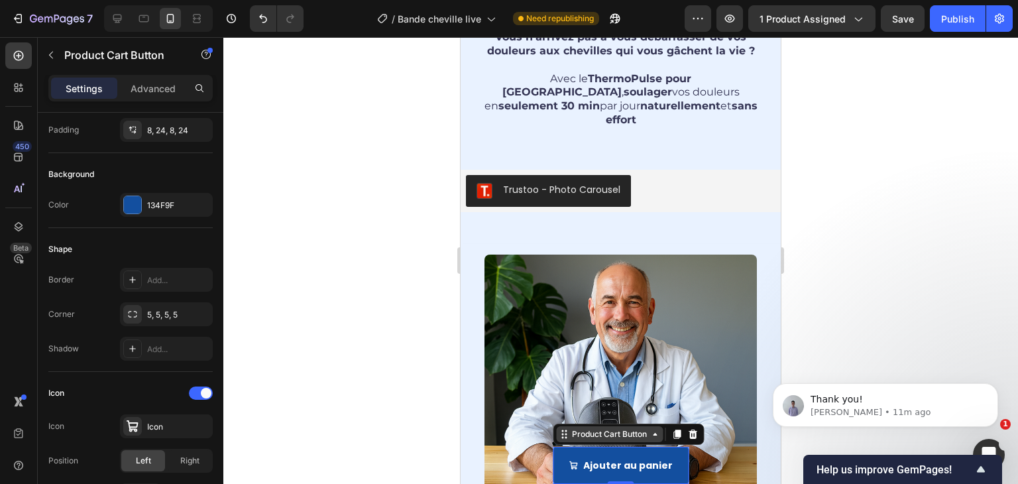
click at [584, 437] on div "Product Cart Button" at bounding box center [609, 434] width 80 height 12
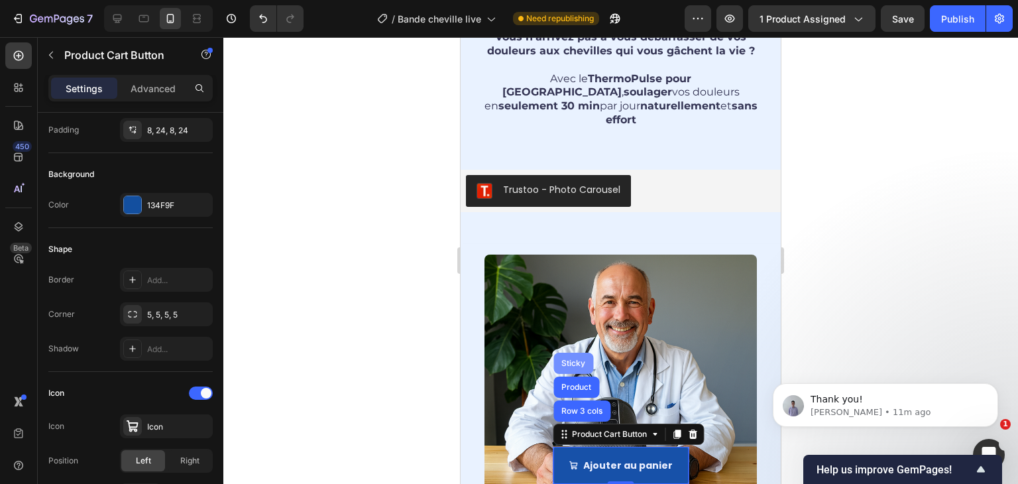
click at [578, 364] on div "Sticky" at bounding box center [573, 363] width 29 height 8
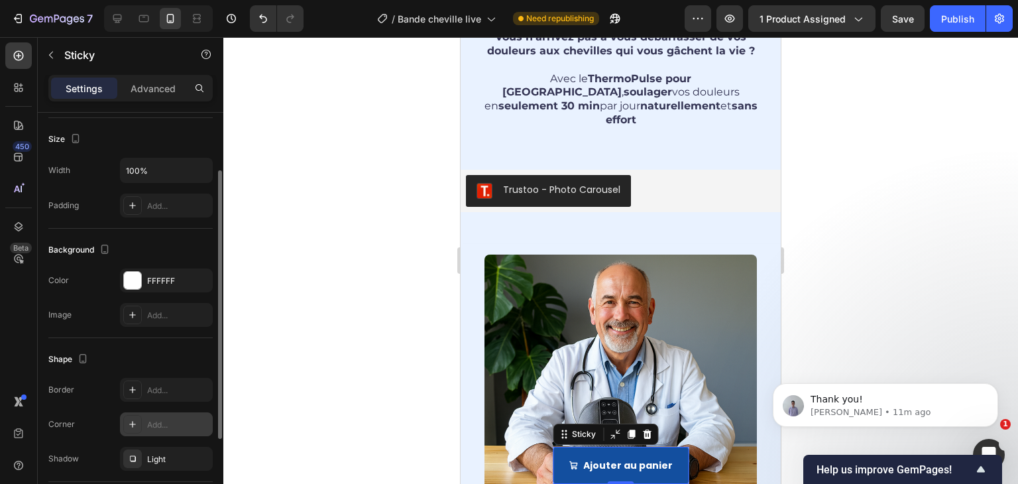
scroll to position [177, 0]
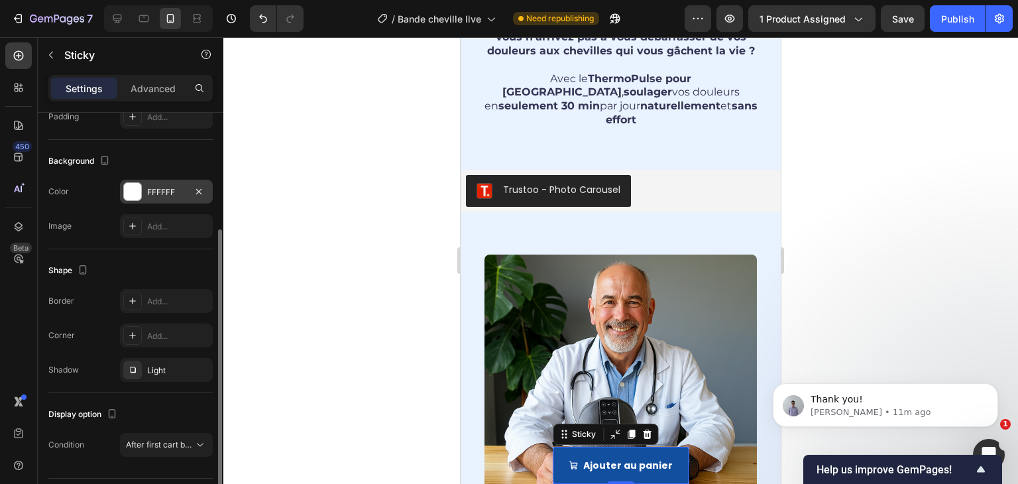
click at [135, 188] on div at bounding box center [132, 191] width 17 height 17
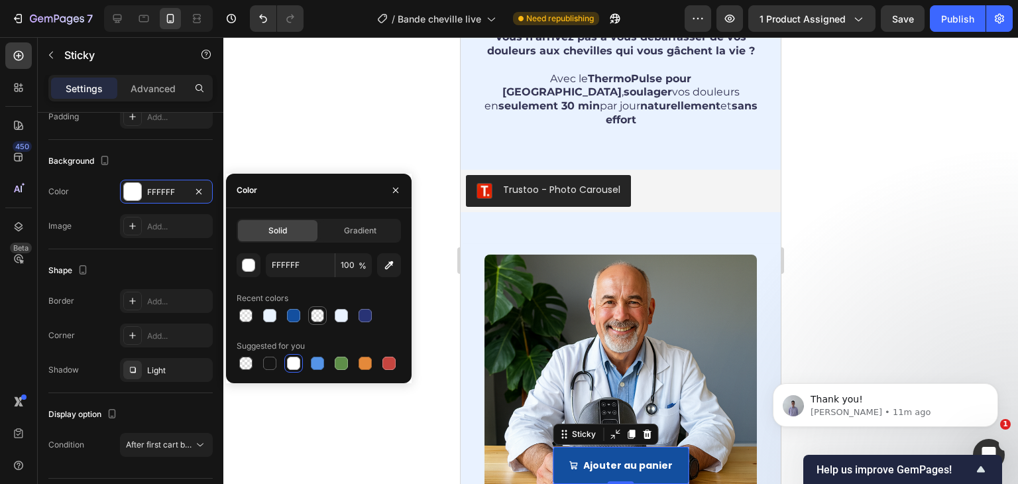
click at [316, 319] on div at bounding box center [317, 315] width 13 height 13
type input "E4E9F4"
type input "0"
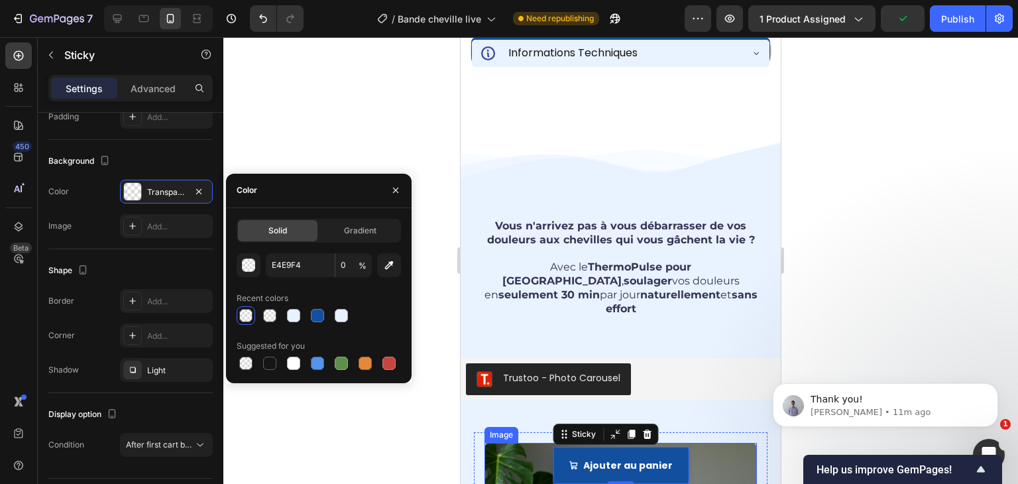
scroll to position [983, 0]
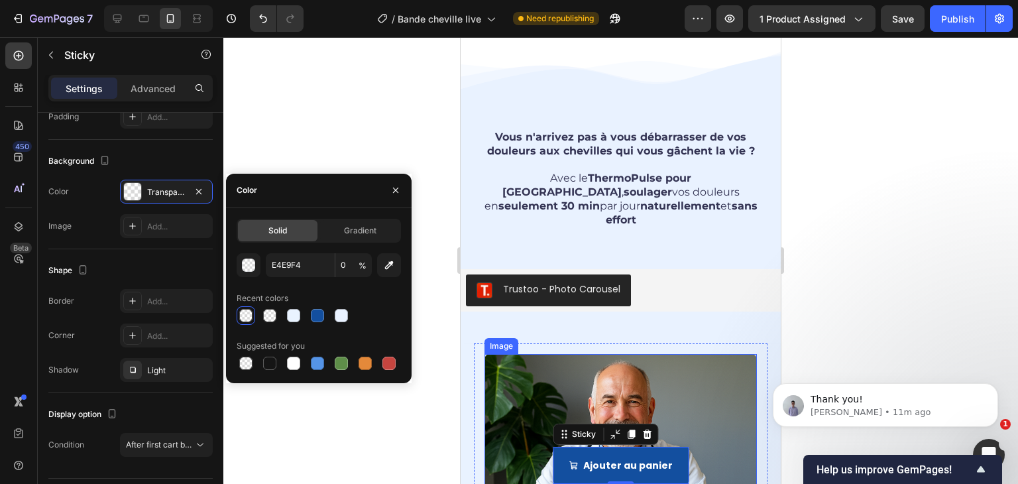
click at [690, 427] on img at bounding box center [620, 490] width 272 height 272
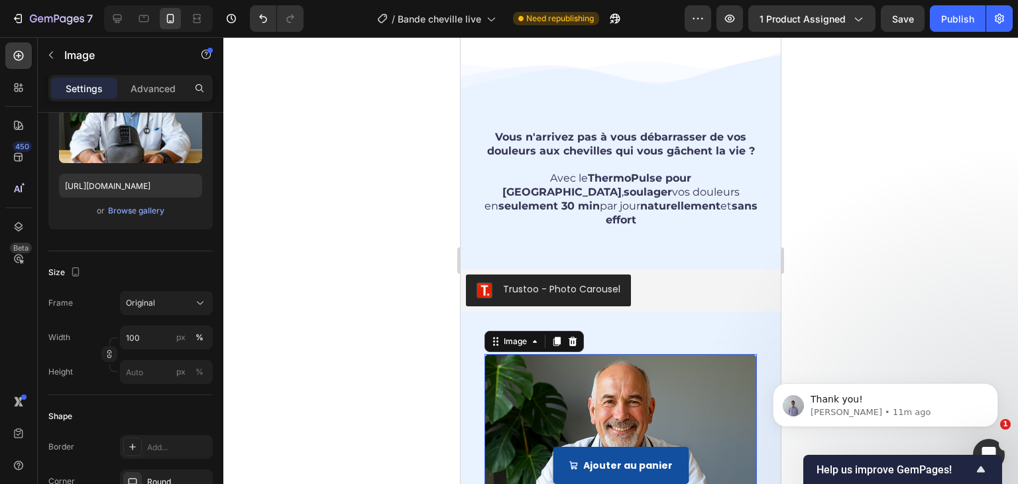
scroll to position [0, 0]
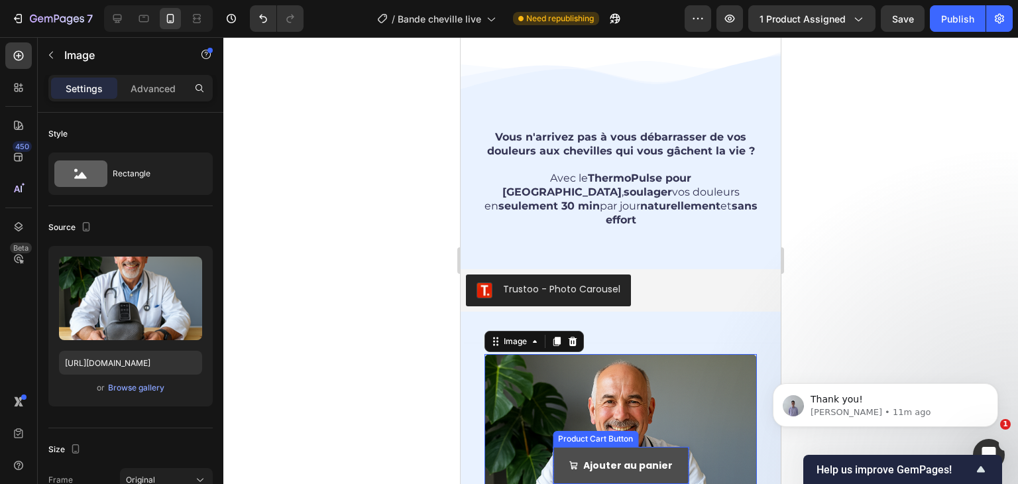
click at [562, 457] on button "Ajouter au panier" at bounding box center [621, 465] width 136 height 37
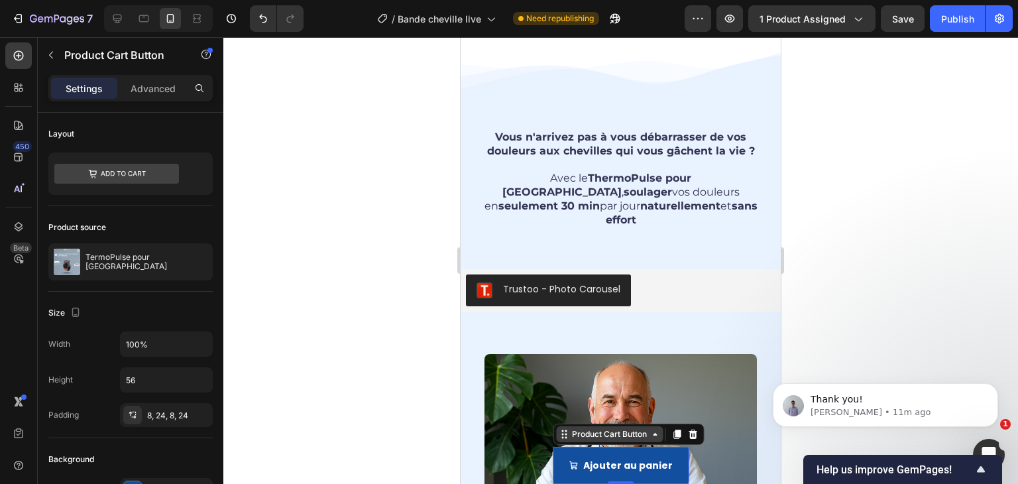
click at [573, 437] on div "Product Cart Button" at bounding box center [609, 434] width 80 height 12
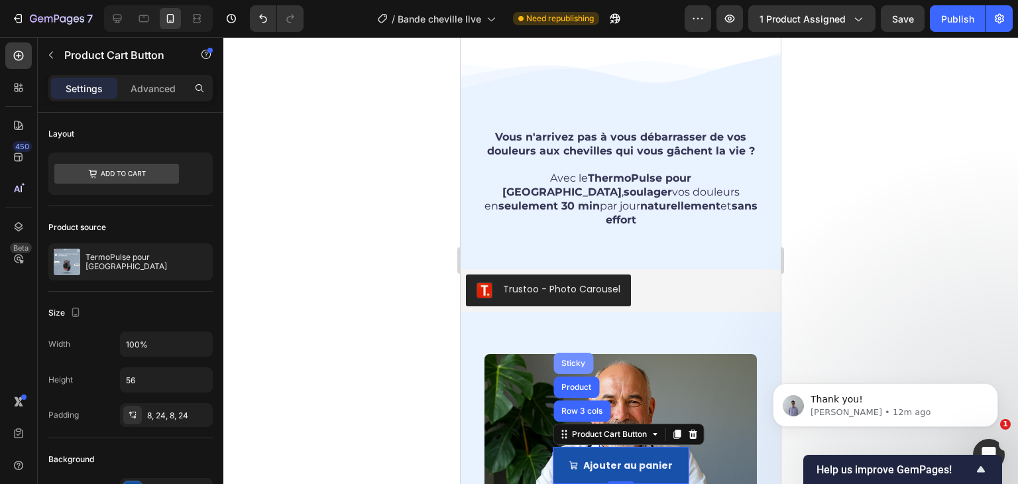
click at [576, 362] on div "Sticky" at bounding box center [573, 363] width 29 height 8
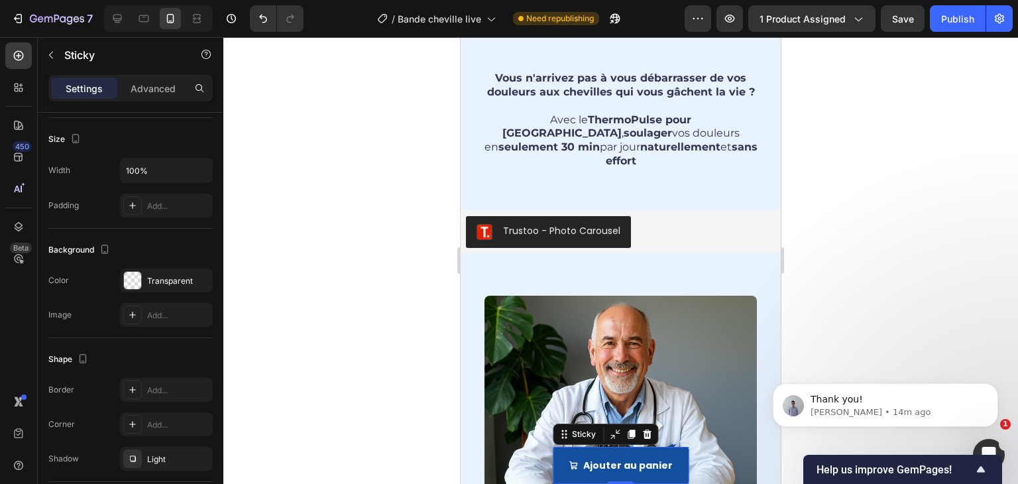
scroll to position [983, 0]
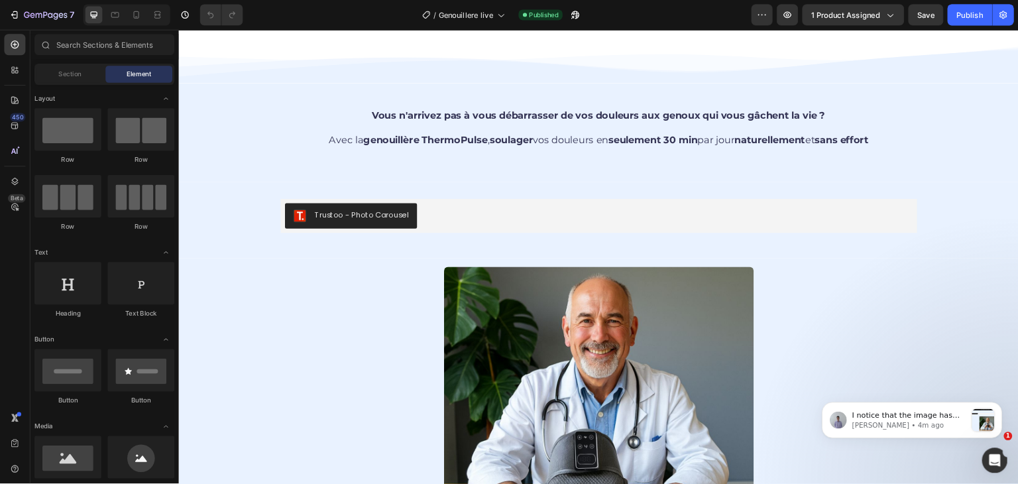
scroll to position [883, 0]
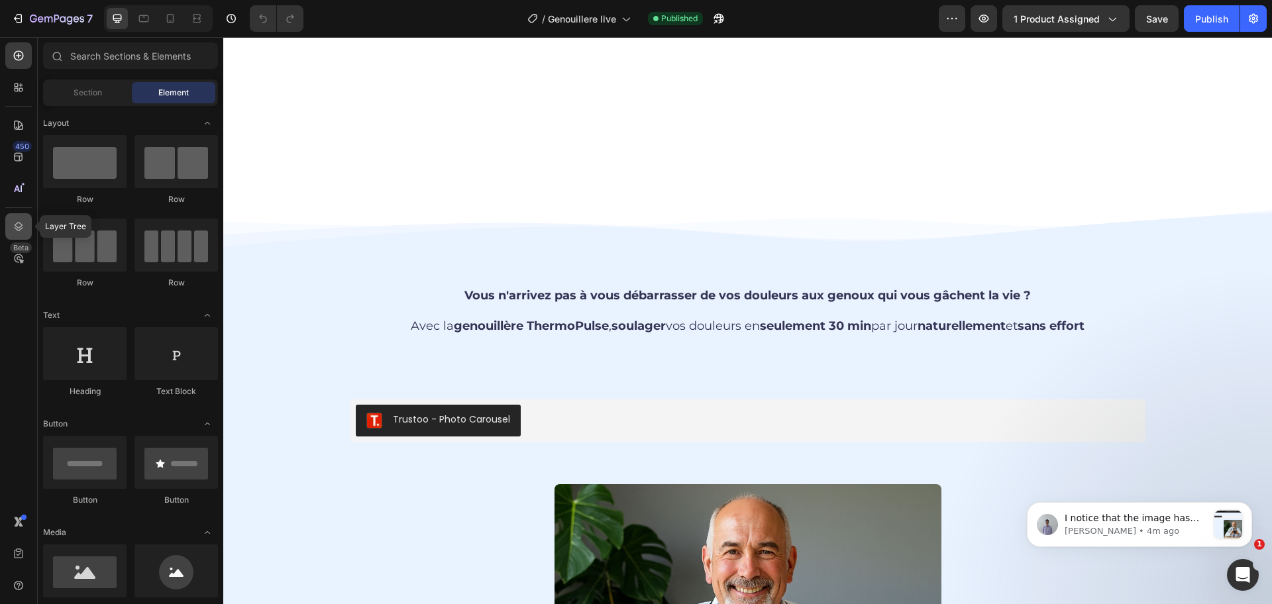
click at [13, 227] on icon at bounding box center [18, 226] width 13 height 13
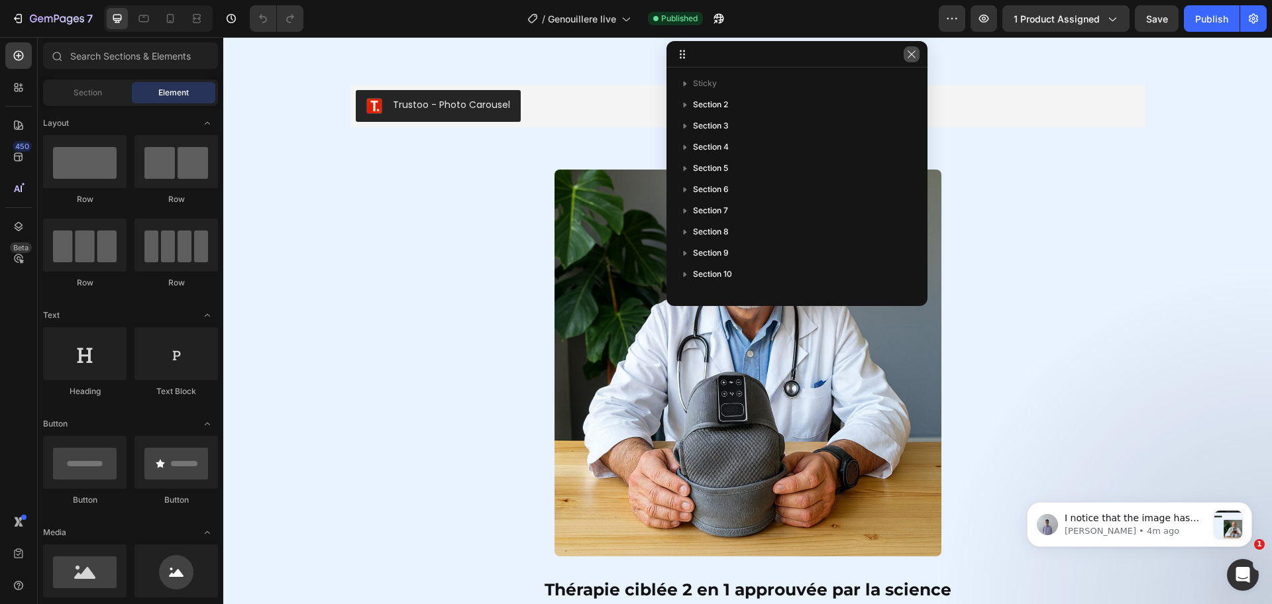
click at [906, 60] on button "button" at bounding box center [912, 54] width 16 height 16
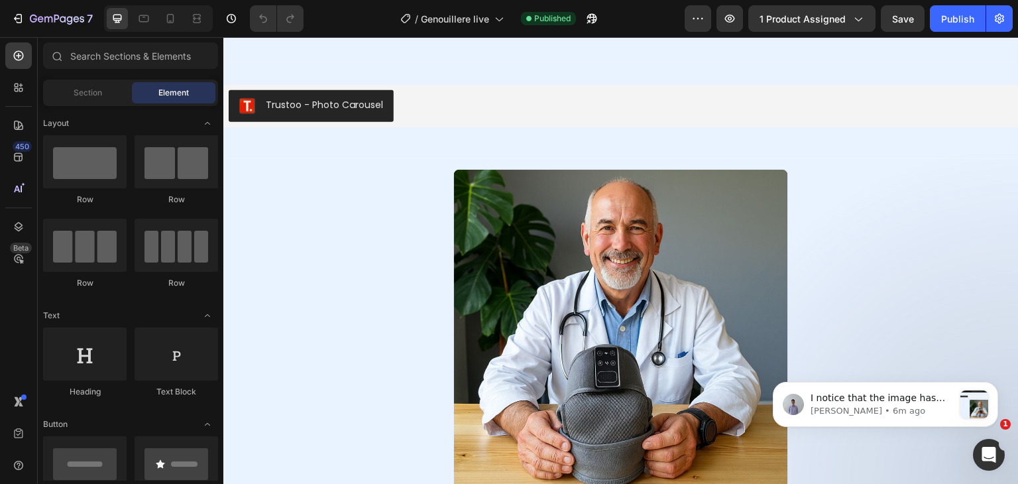
scroll to position [883, 0]
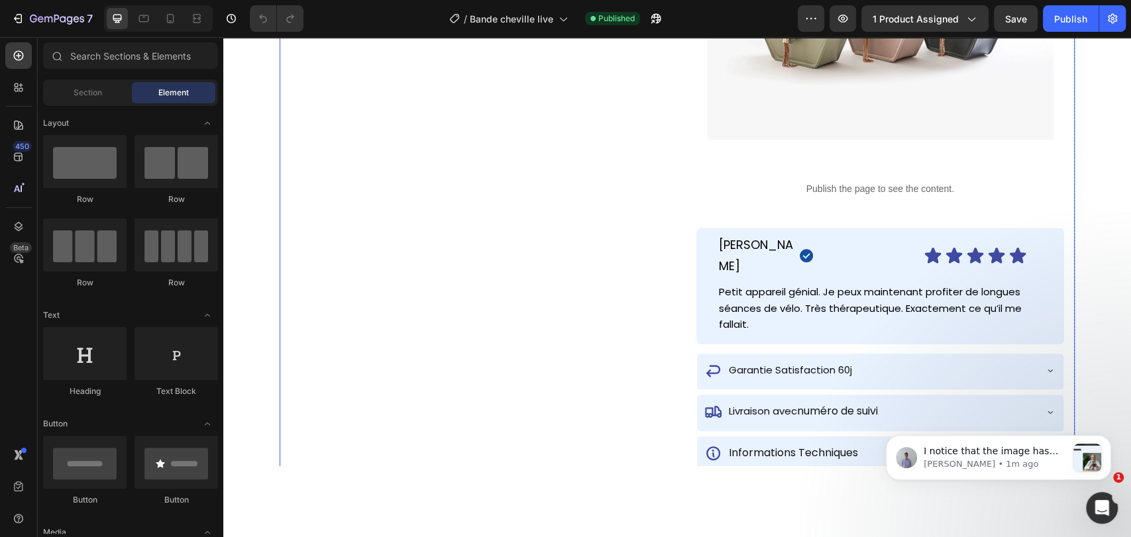
scroll to position [97, 0]
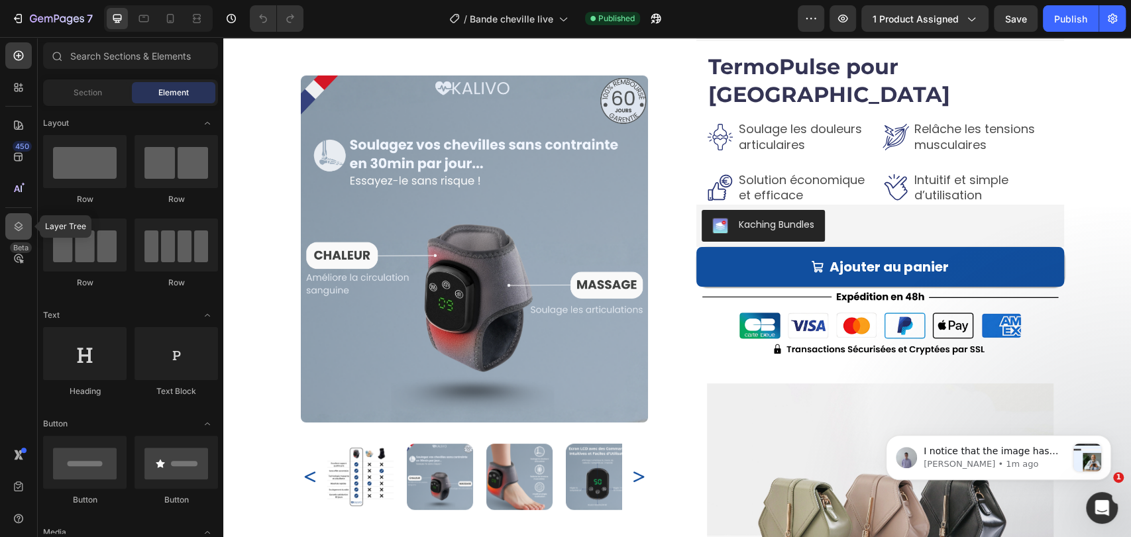
click at [17, 231] on icon at bounding box center [18, 226] width 13 height 13
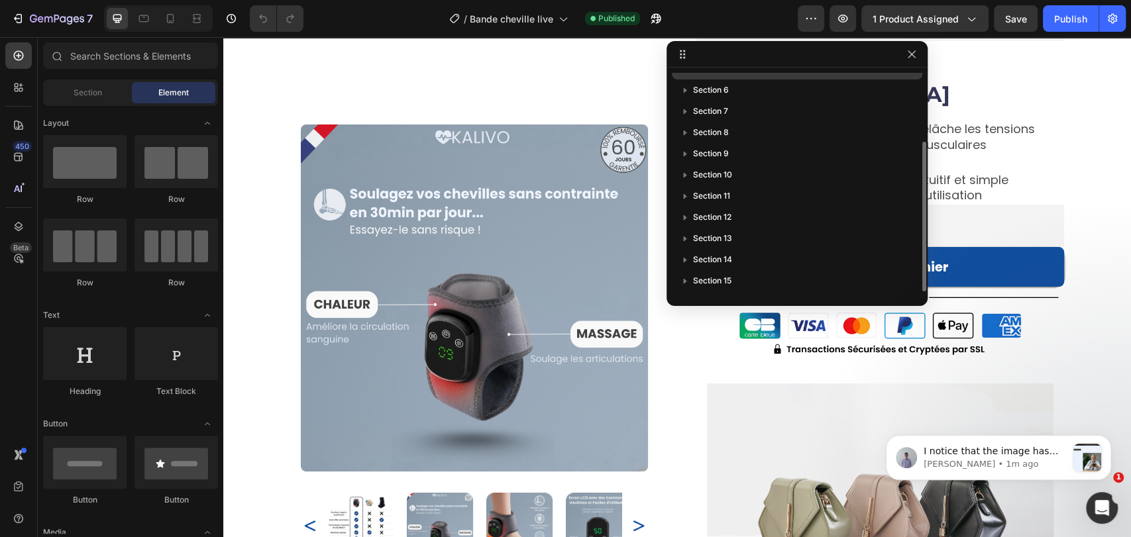
scroll to position [0, 0]
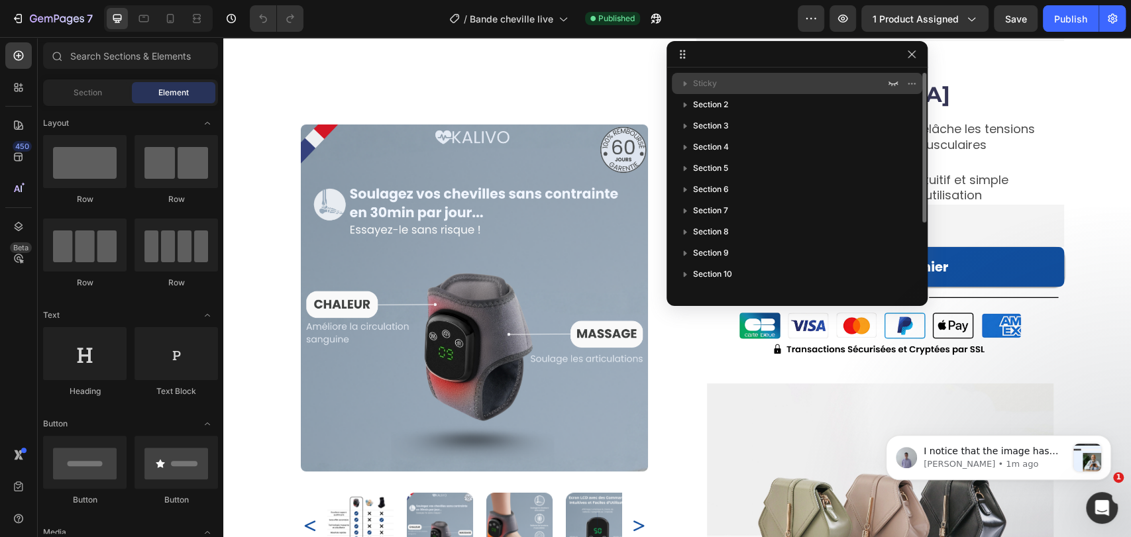
click at [708, 83] on span "Sticky" at bounding box center [705, 83] width 24 height 13
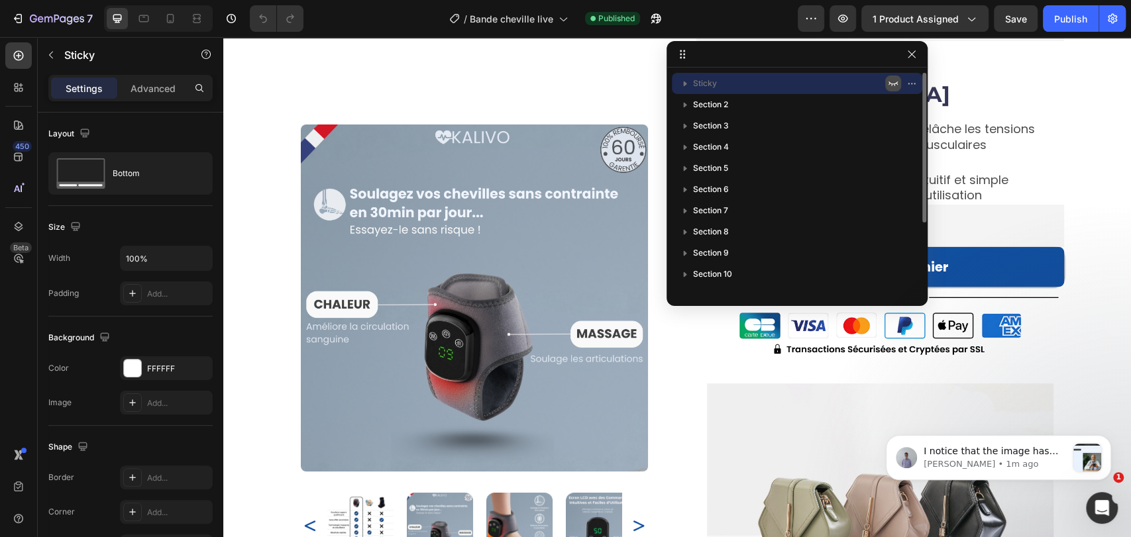
click at [891, 80] on icon "button" at bounding box center [893, 83] width 11 height 11
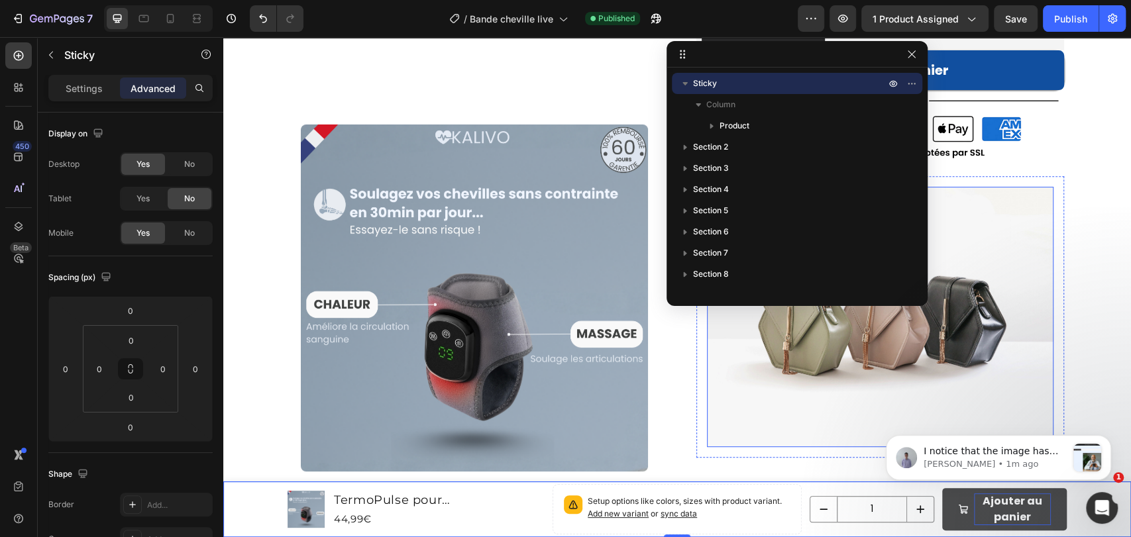
scroll to position [392, 0]
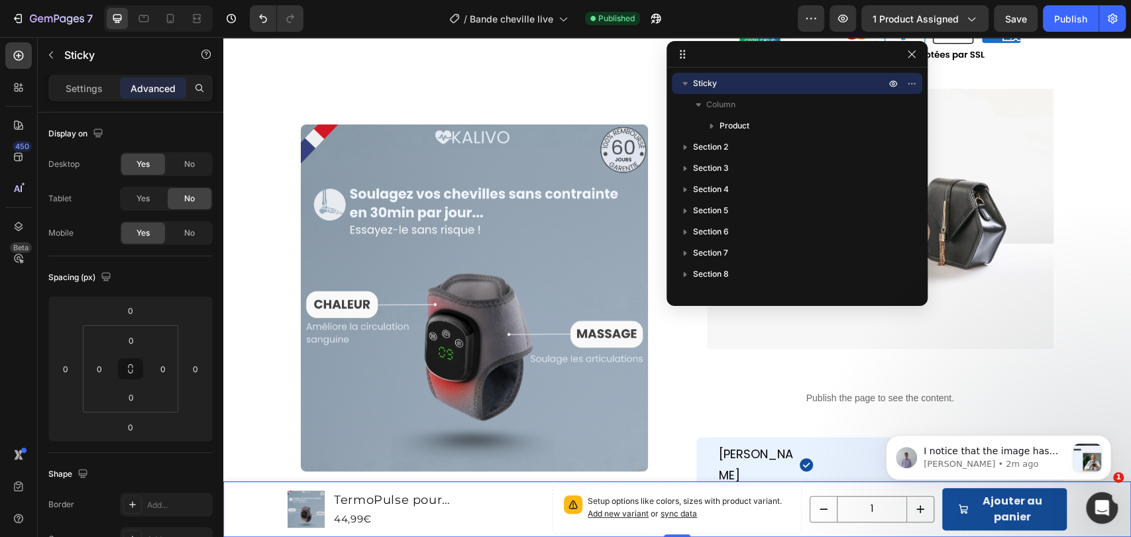
click at [936, 496] on body "I notice that the image has been updated in Page History here. Can you please c…" at bounding box center [998, 455] width 254 height 82
click at [942, 519] on button "Ajouter au panier" at bounding box center [1004, 509] width 125 height 42
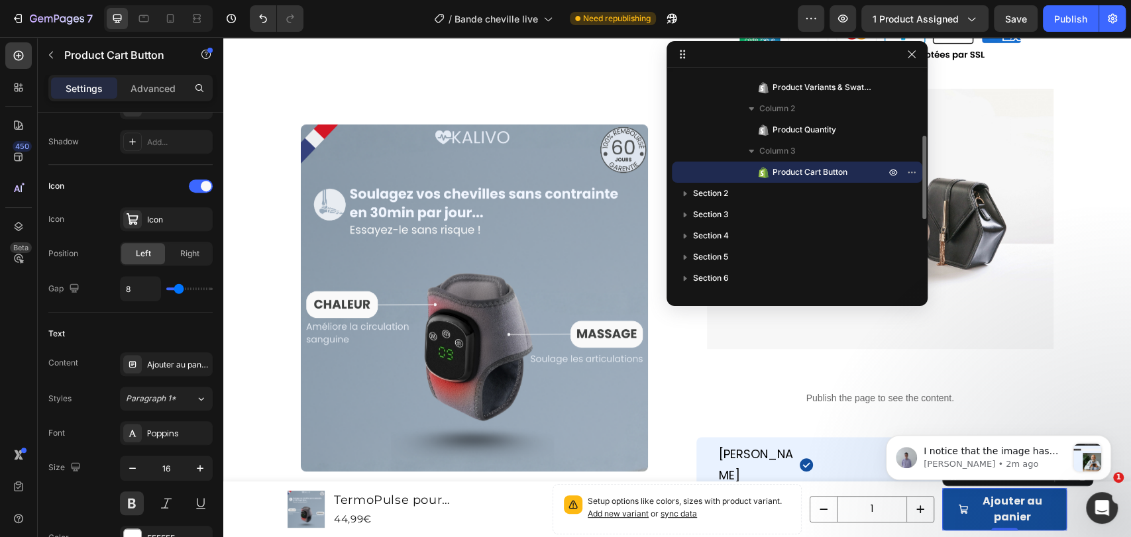
scroll to position [0, 0]
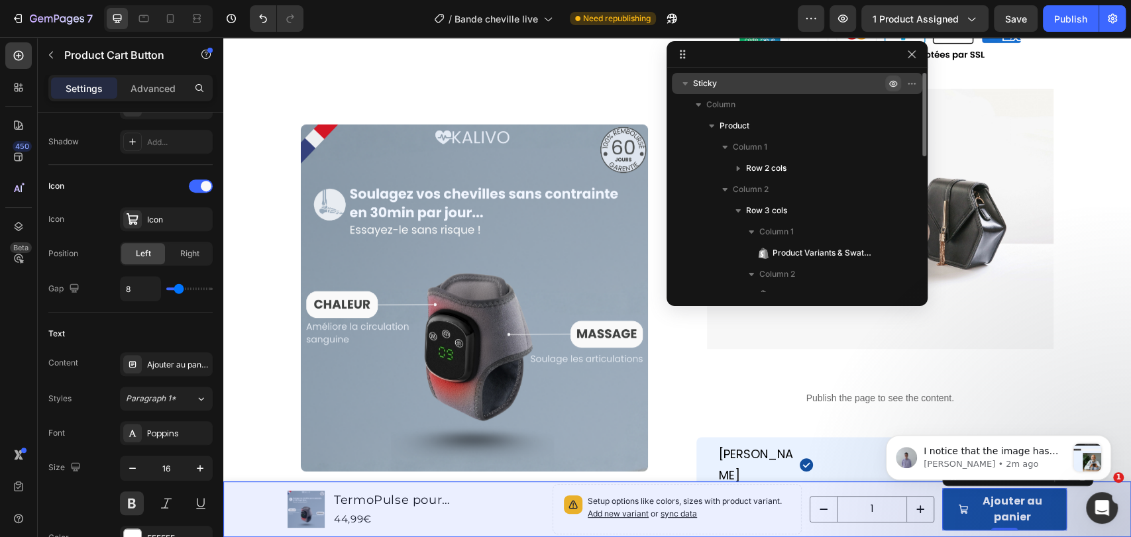
click at [896, 81] on icon "button" at bounding box center [893, 83] width 11 height 11
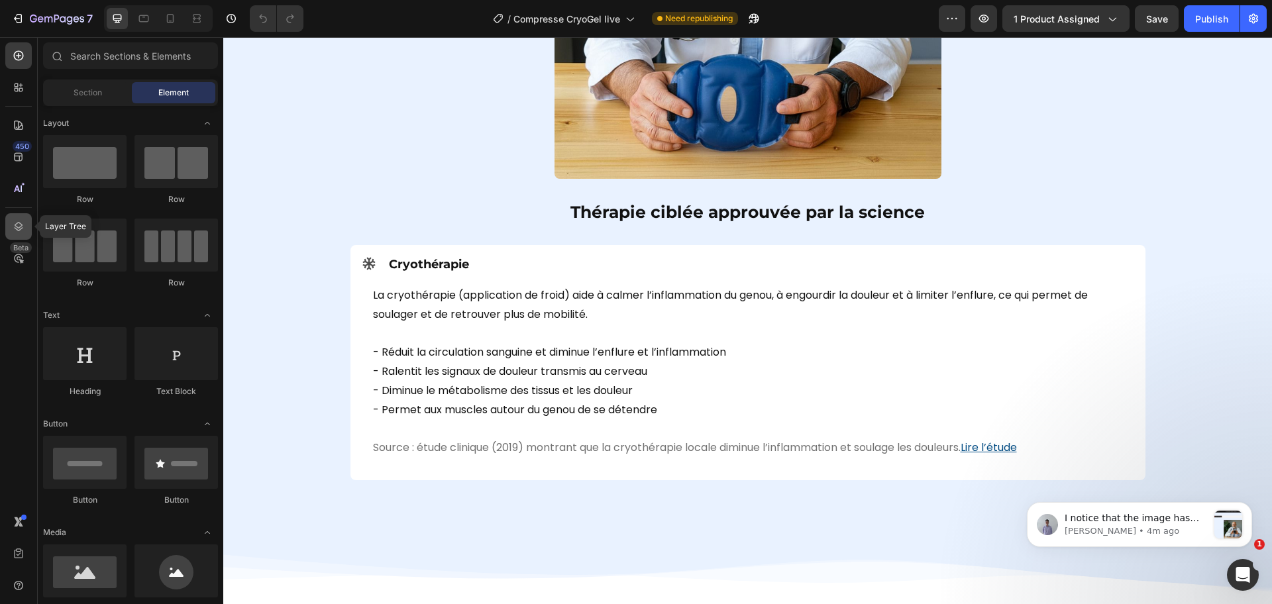
click at [9, 233] on div at bounding box center [18, 226] width 27 height 27
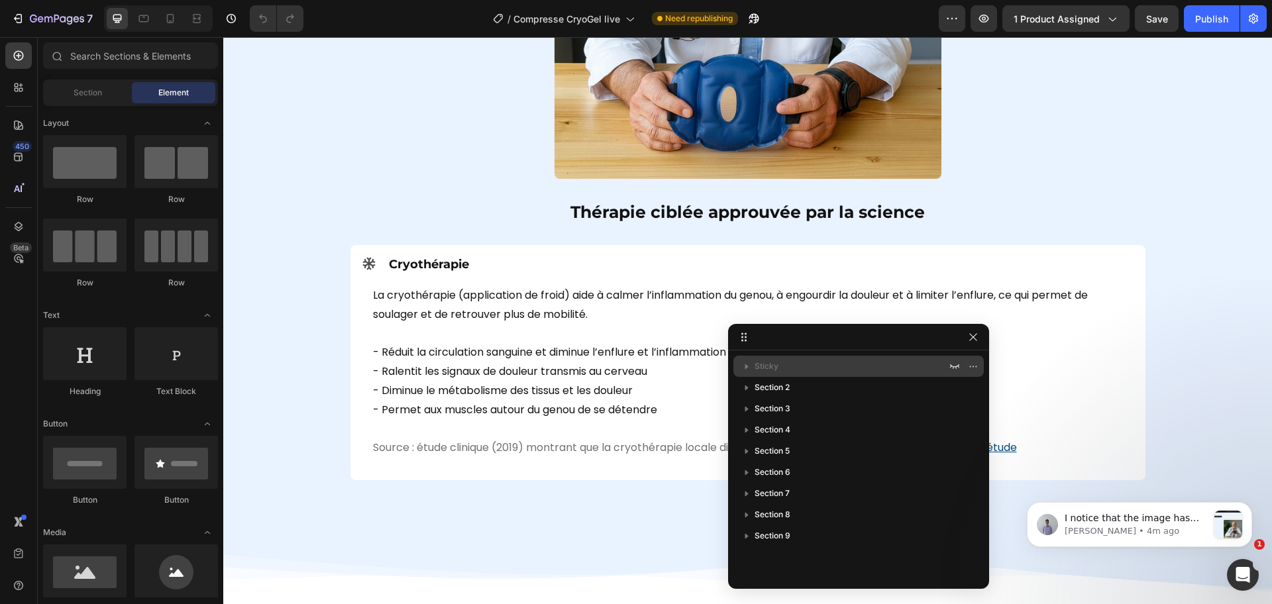
click at [744, 366] on icon "button" at bounding box center [746, 366] width 13 height 13
click at [954, 364] on icon "button" at bounding box center [955, 366] width 11 height 11
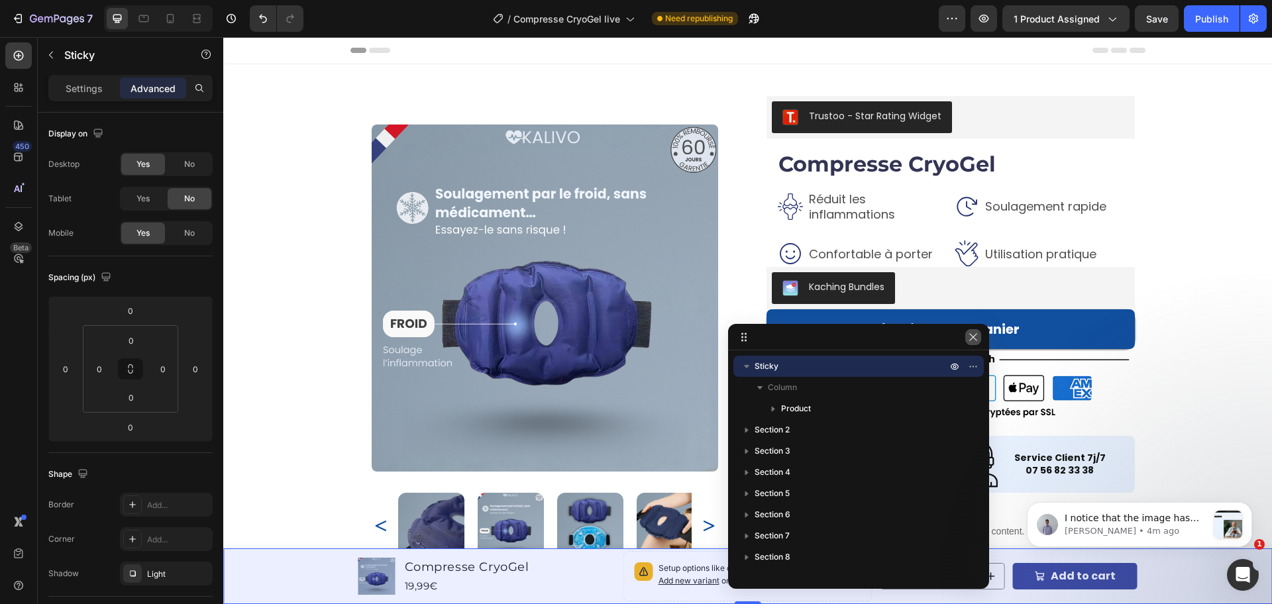
click at [972, 335] on icon "button" at bounding box center [973, 337] width 11 height 11
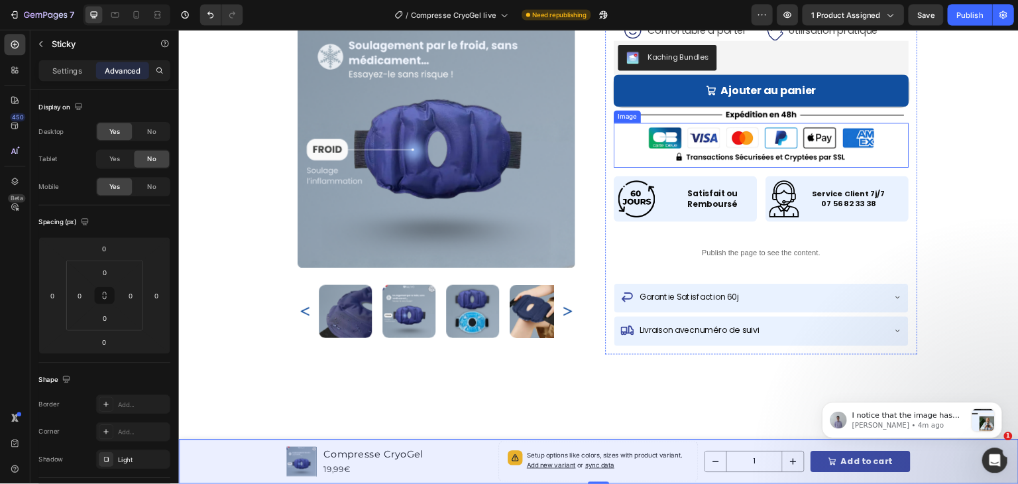
scroll to position [221, 0]
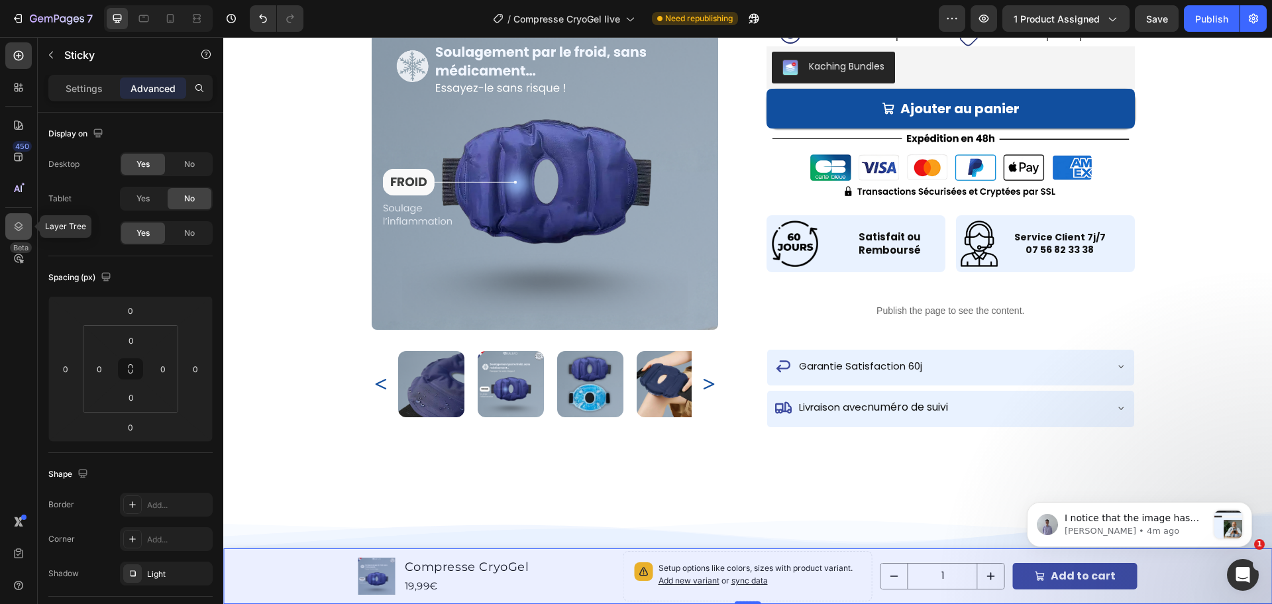
click at [11, 223] on div at bounding box center [18, 226] width 27 height 27
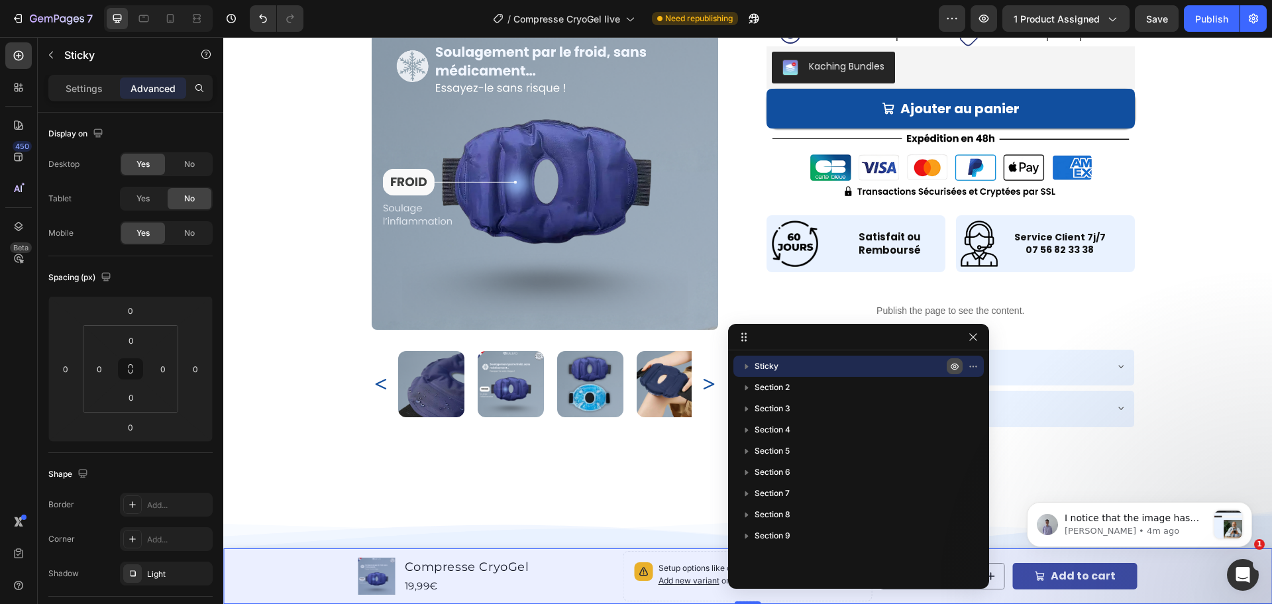
click at [953, 368] on icon "button" at bounding box center [955, 366] width 11 height 11
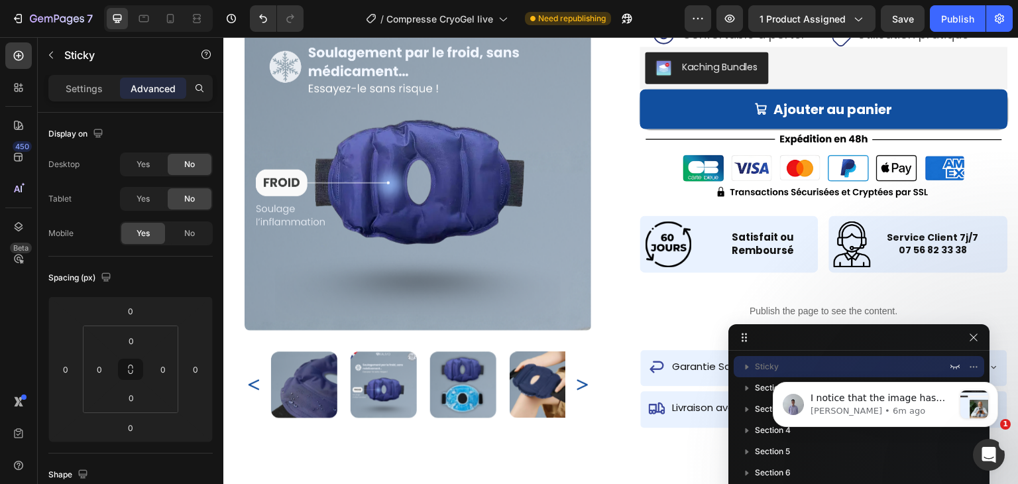
scroll to position [220, 0]
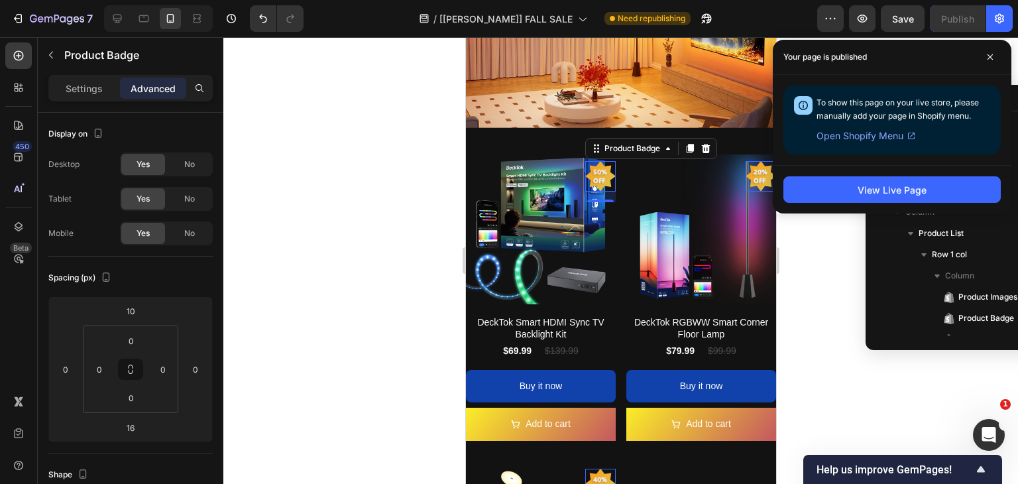
scroll to position [500, 0]
